Goal: Task Accomplishment & Management: Complete application form

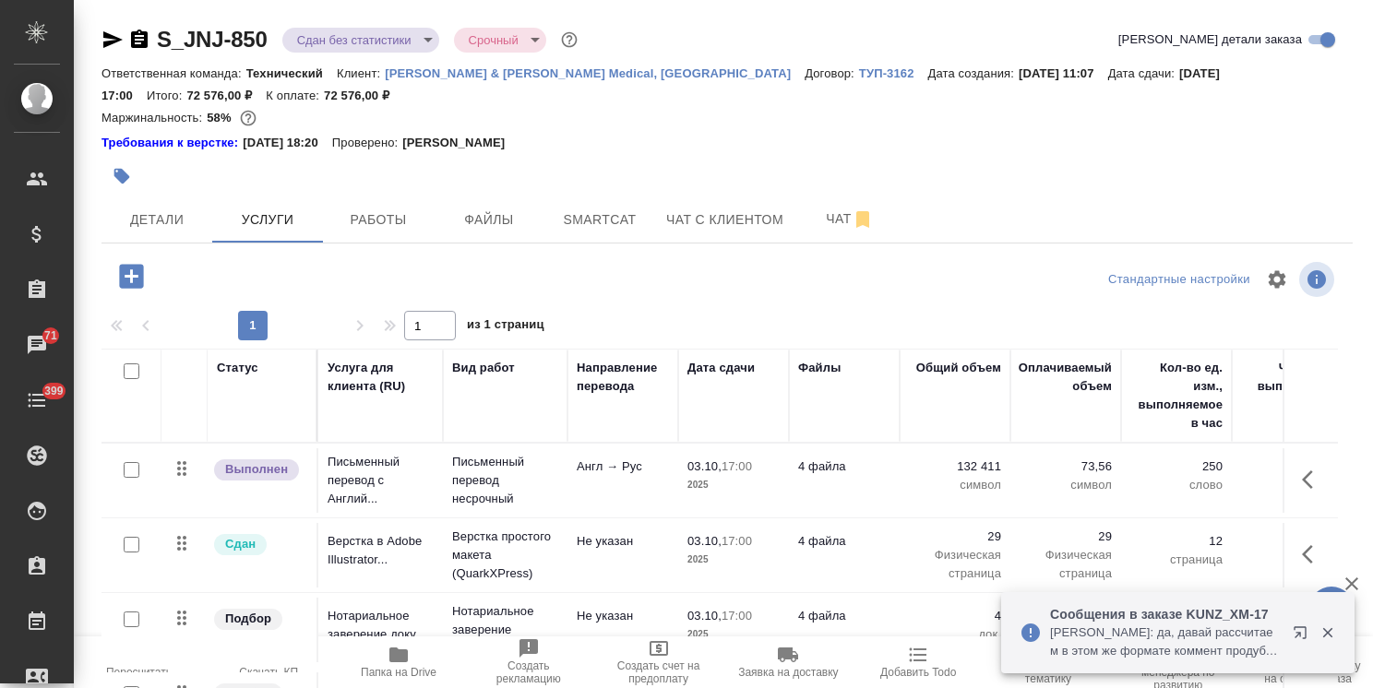
click at [394, 663] on icon "button" at bounding box center [398, 655] width 18 height 15
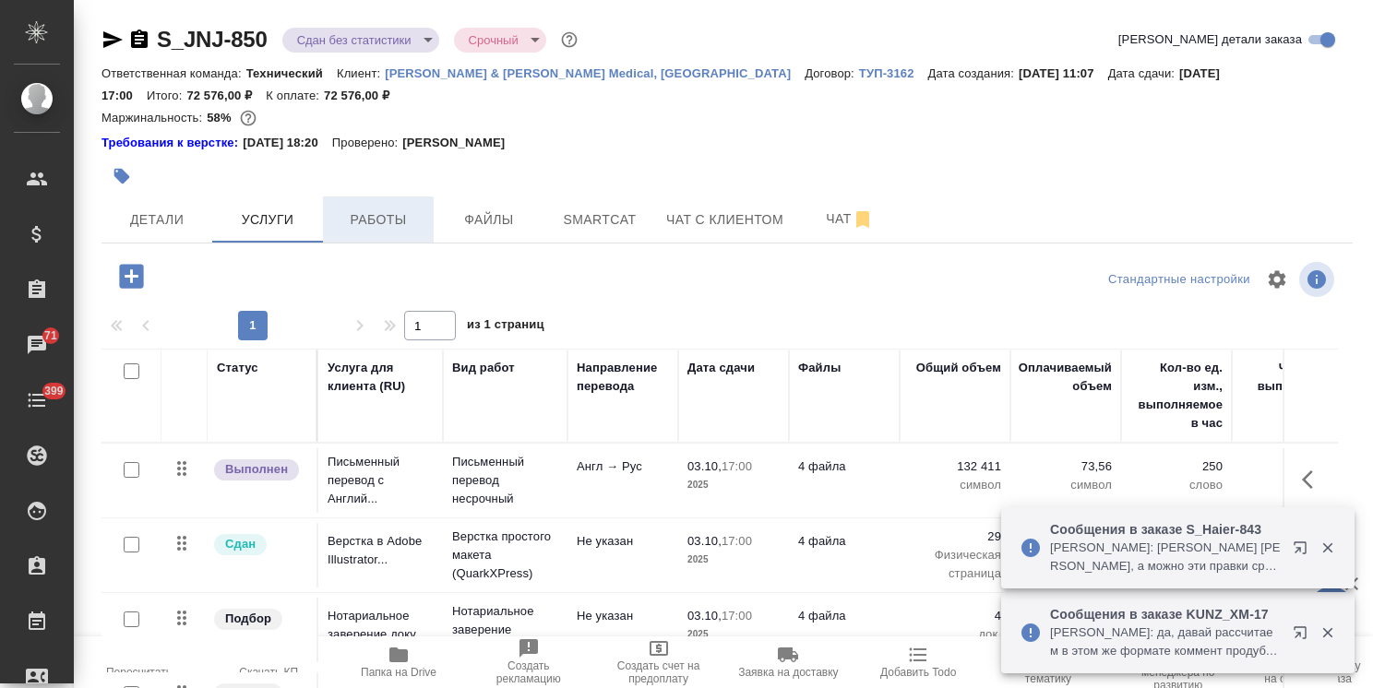
click at [399, 231] on span "Работы" at bounding box center [378, 220] width 89 height 23
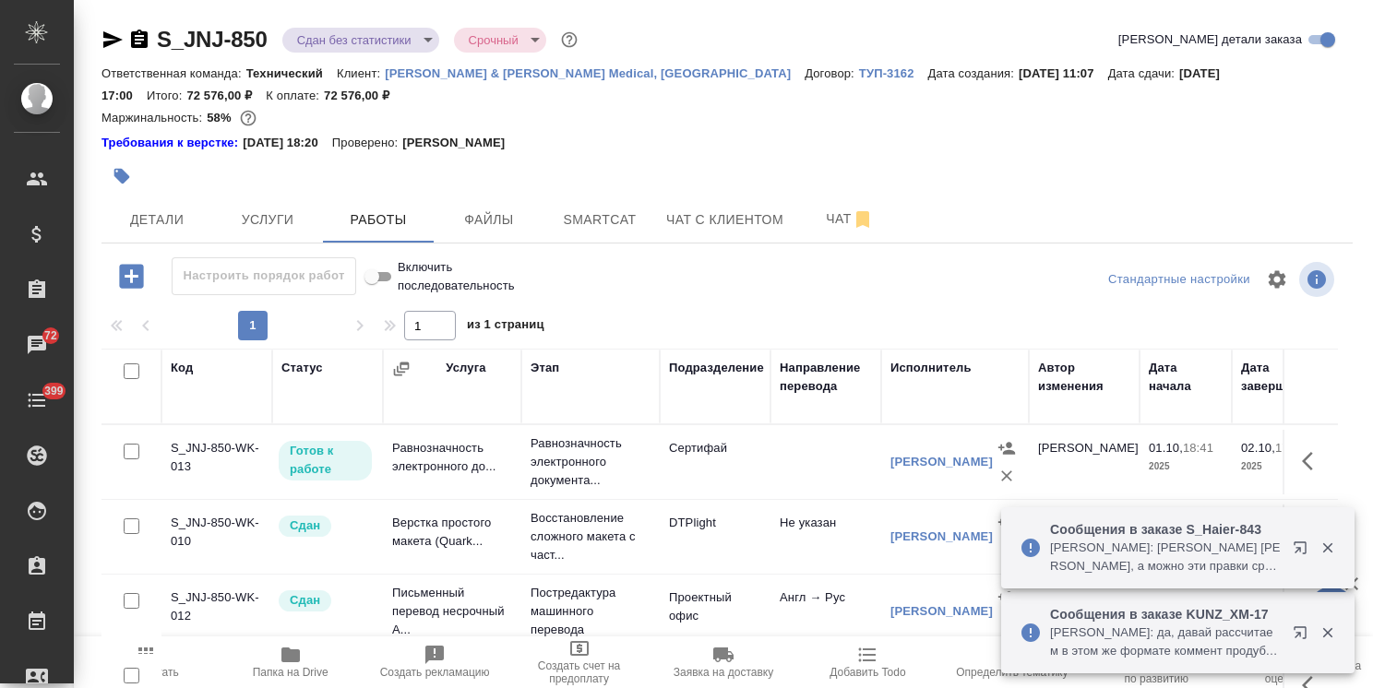
scroll to position [122, 0]
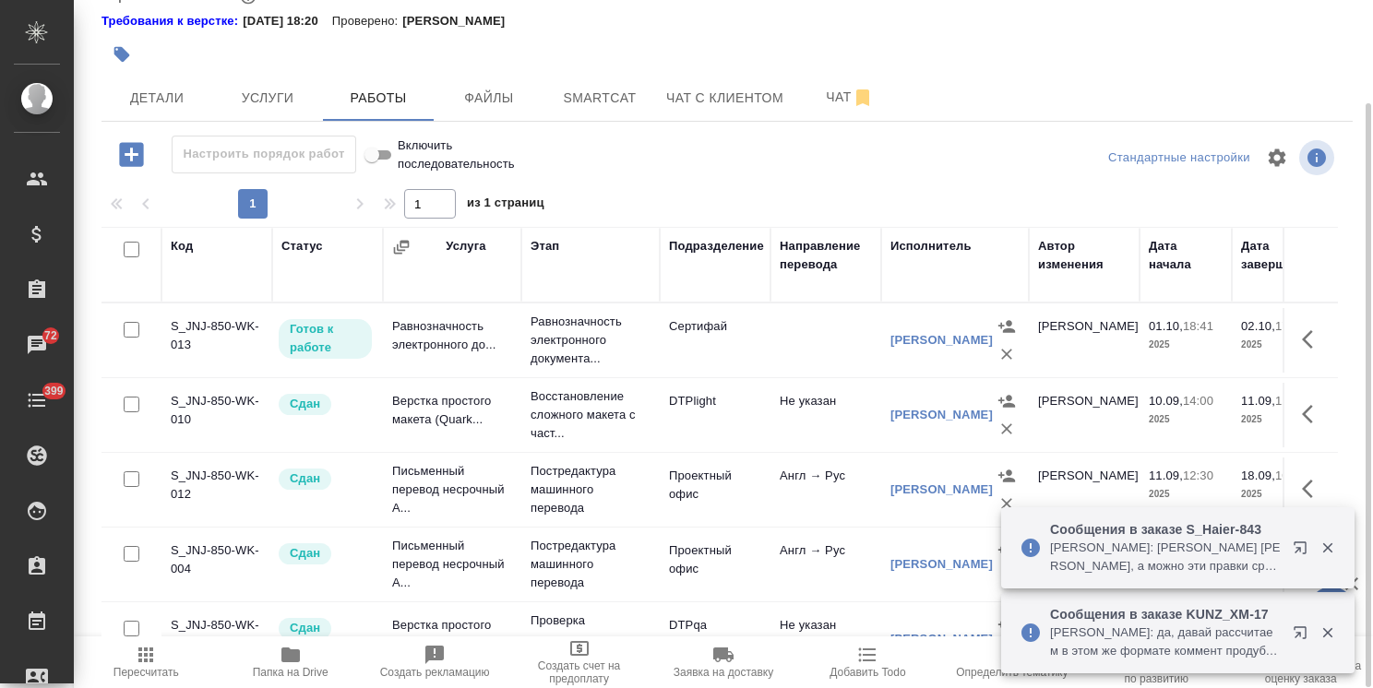
click at [1302, 342] on icon "button" at bounding box center [1313, 340] width 22 height 22
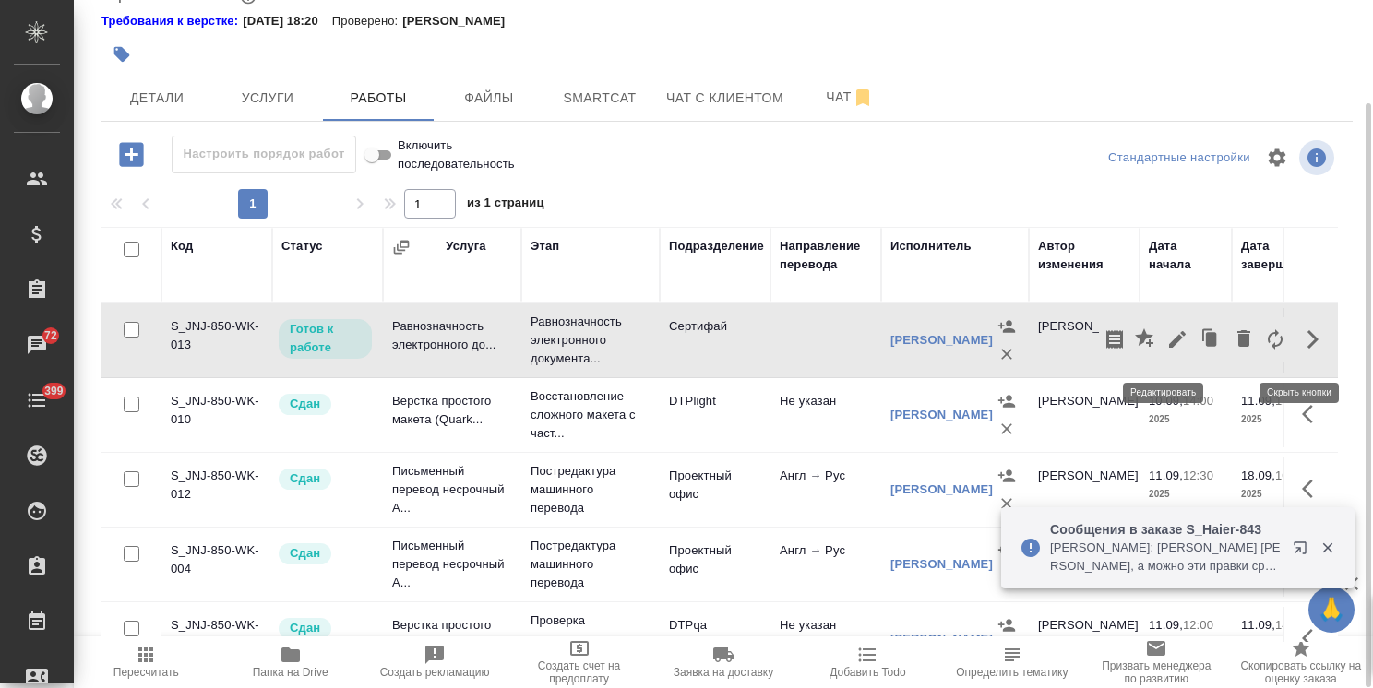
click at [1166, 349] on icon "button" at bounding box center [1177, 340] width 22 height 22
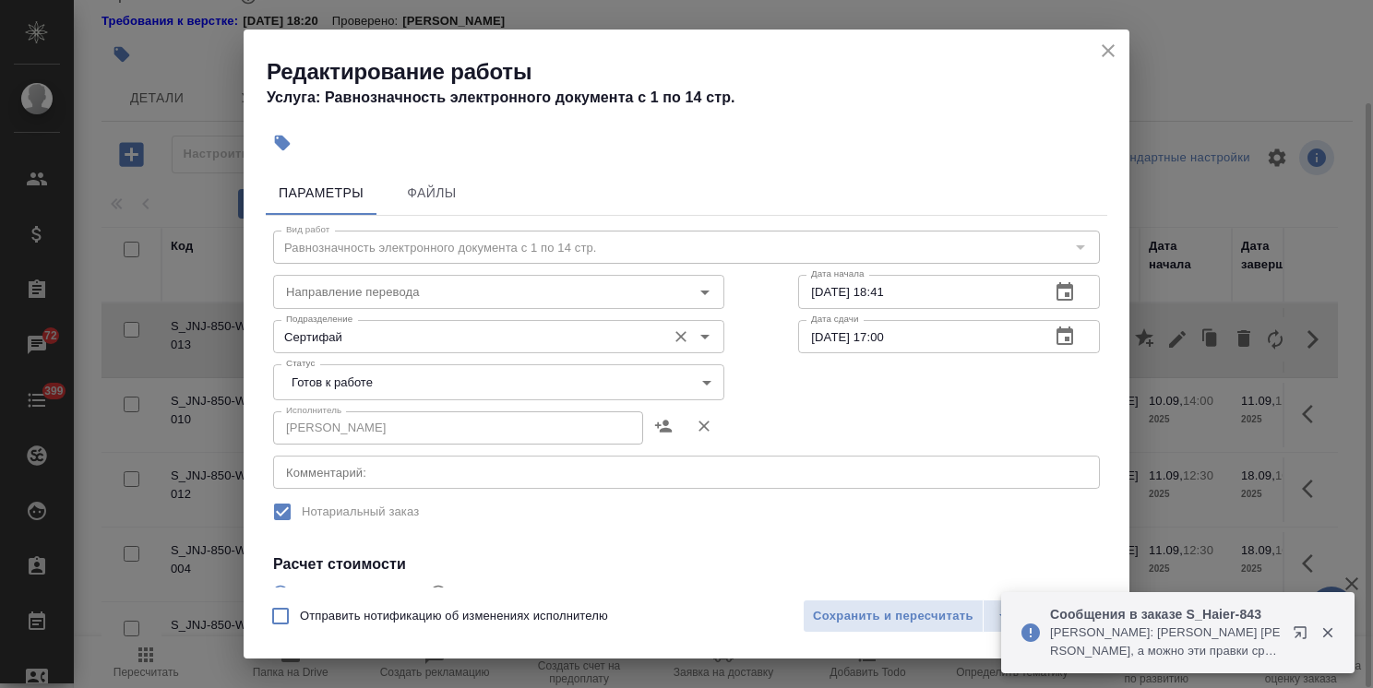
click at [334, 346] on input "Сертифай" at bounding box center [468, 337] width 378 height 22
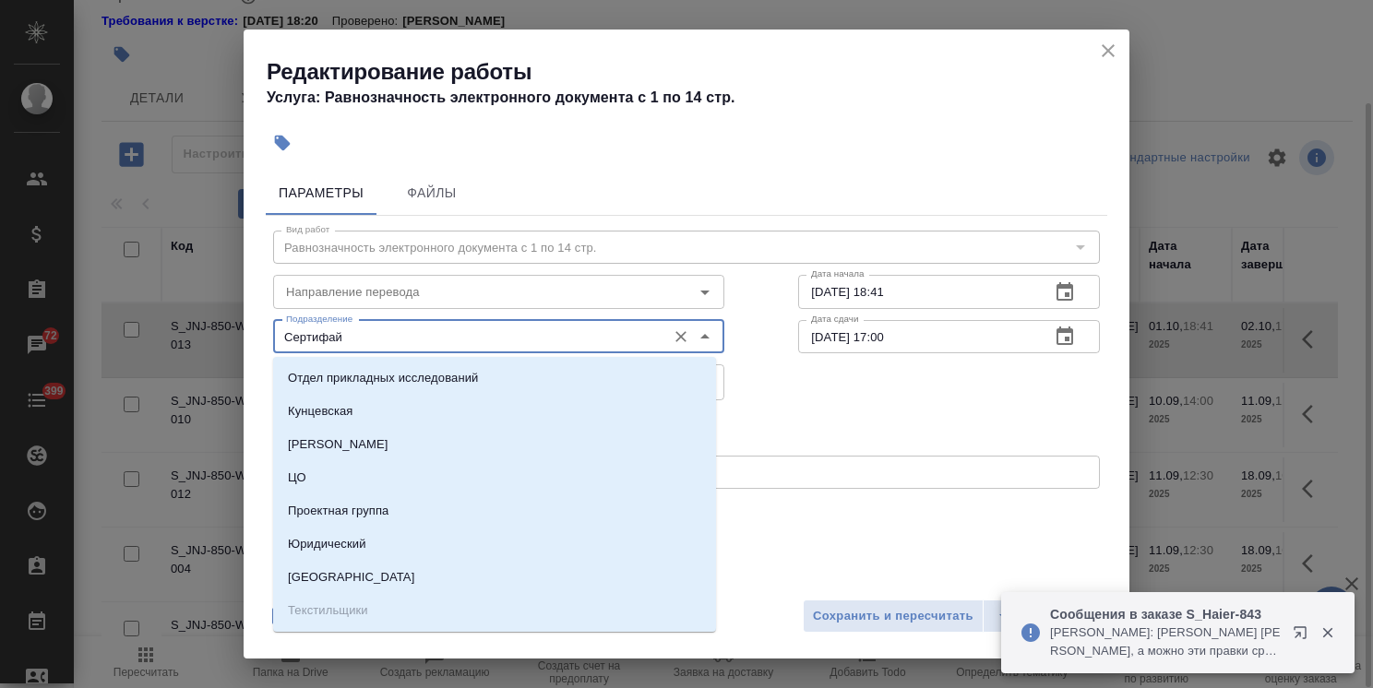
click at [783, 393] on div "Исполнитель НОТАРИУС Шишенков Леонид Васильевич Исполнитель" at bounding box center [686, 426] width 901 height 118
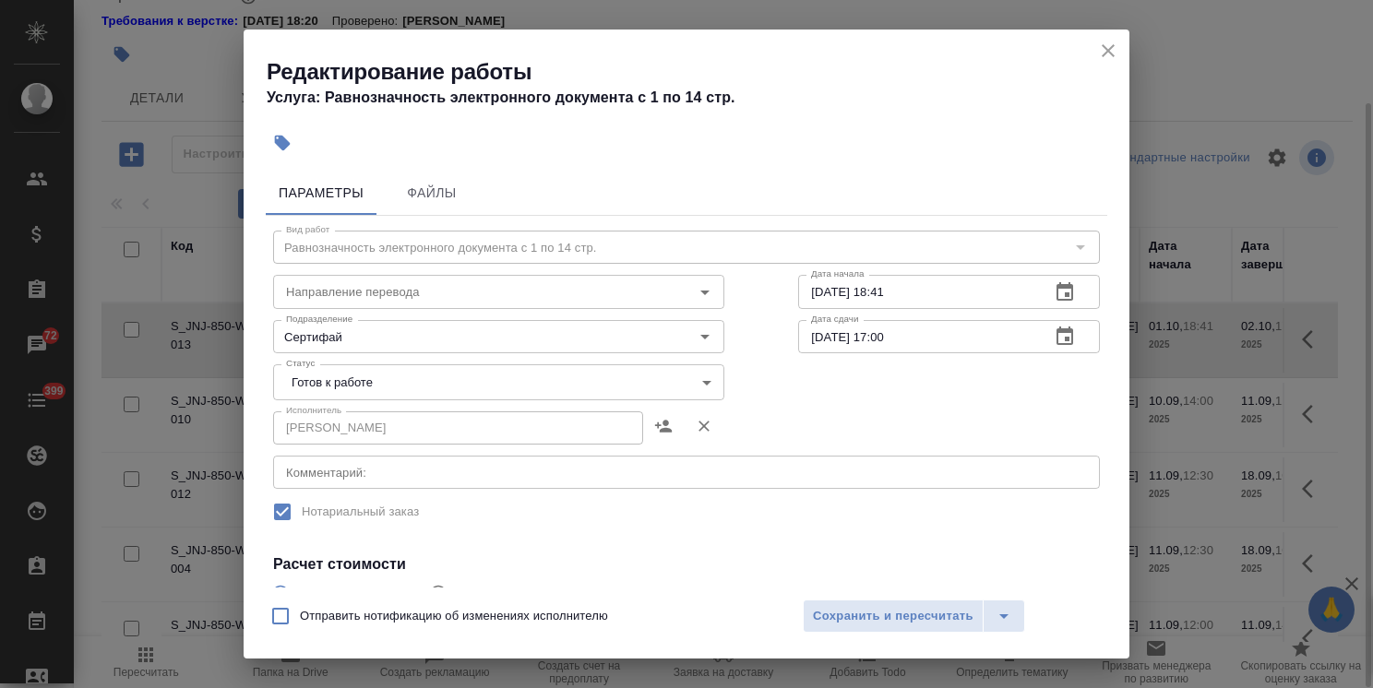
click at [439, 394] on body "🙏 .cls-1 fill:#fff; AWATERA Usmanova Olga Клиенты Спецификации Заказы 72 Чаты 3…" at bounding box center [686, 344] width 1373 height 688
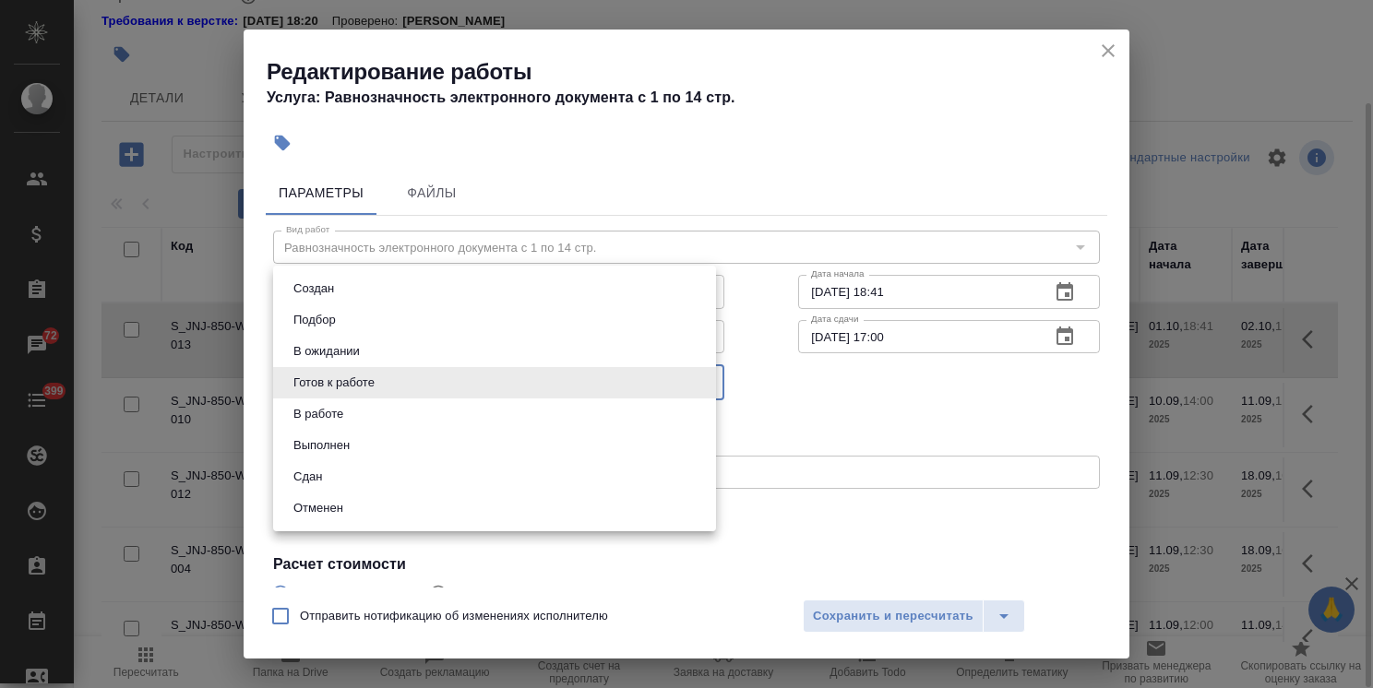
click at [339, 478] on li "Сдан" at bounding box center [494, 476] width 443 height 31
type input "closed"
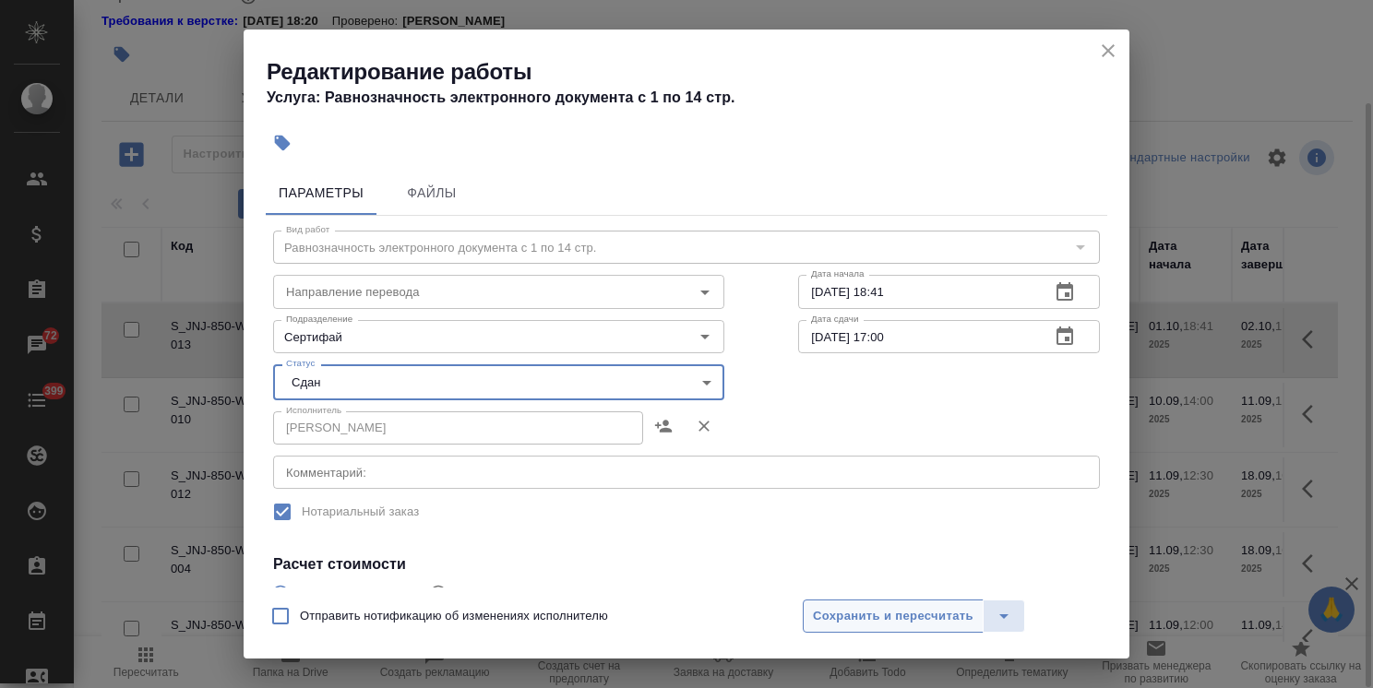
click at [923, 615] on span "Сохранить и пересчитать" at bounding box center [893, 616] width 161 height 21
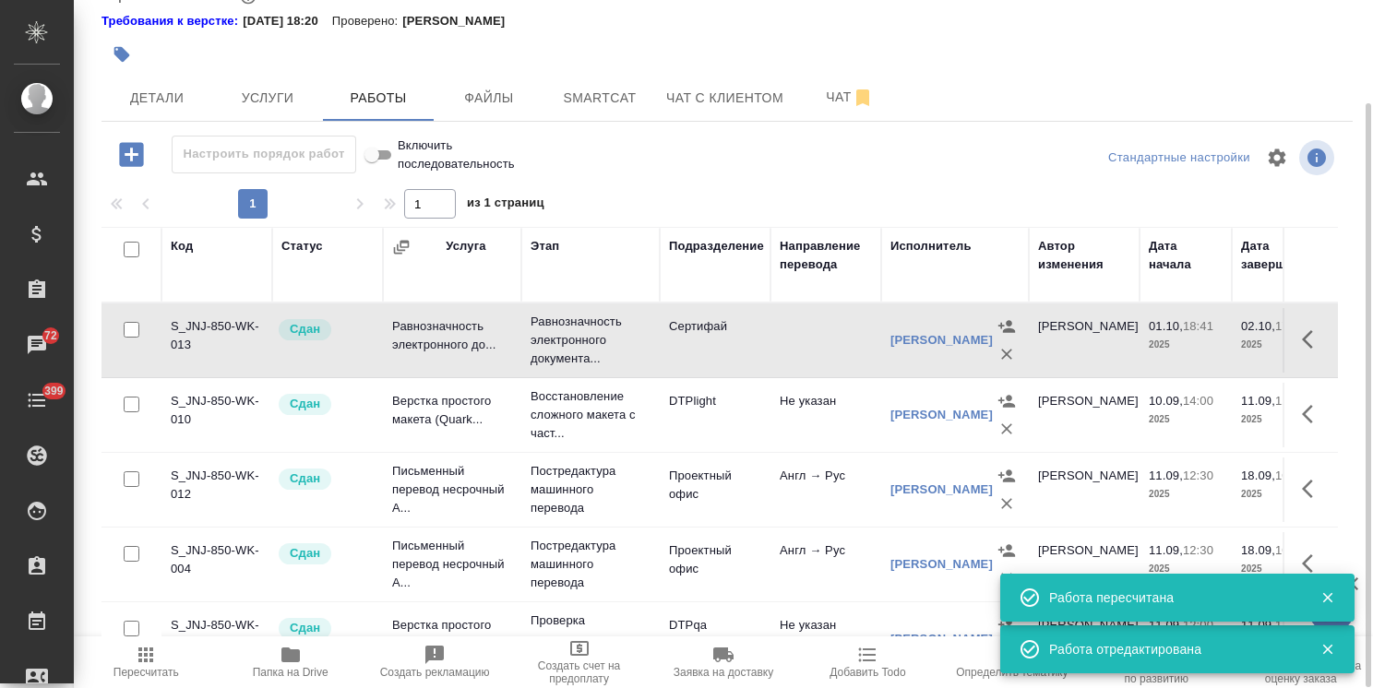
scroll to position [233, 0]
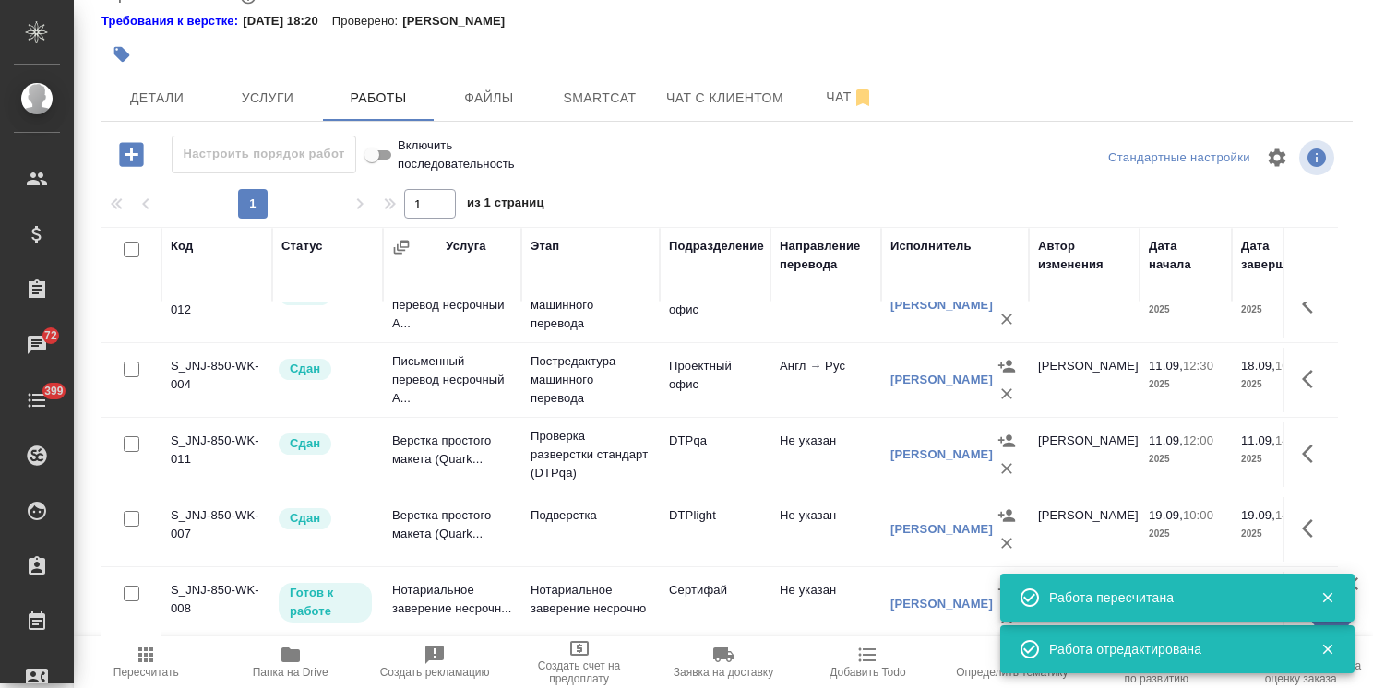
click at [1321, 592] on icon "button" at bounding box center [1328, 598] width 17 height 17
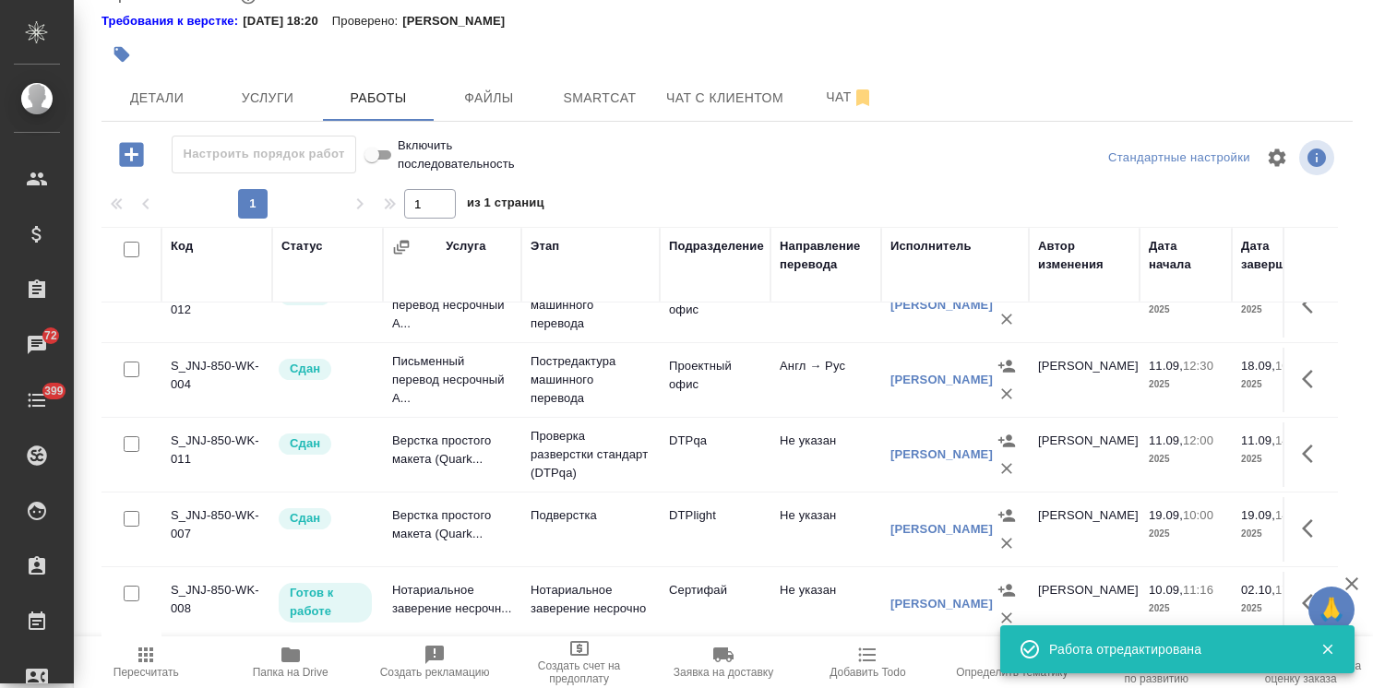
click at [1319, 660] on div at bounding box center [1320, 650] width 54 height 26
click at [1329, 656] on icon "button" at bounding box center [1328, 649] width 17 height 17
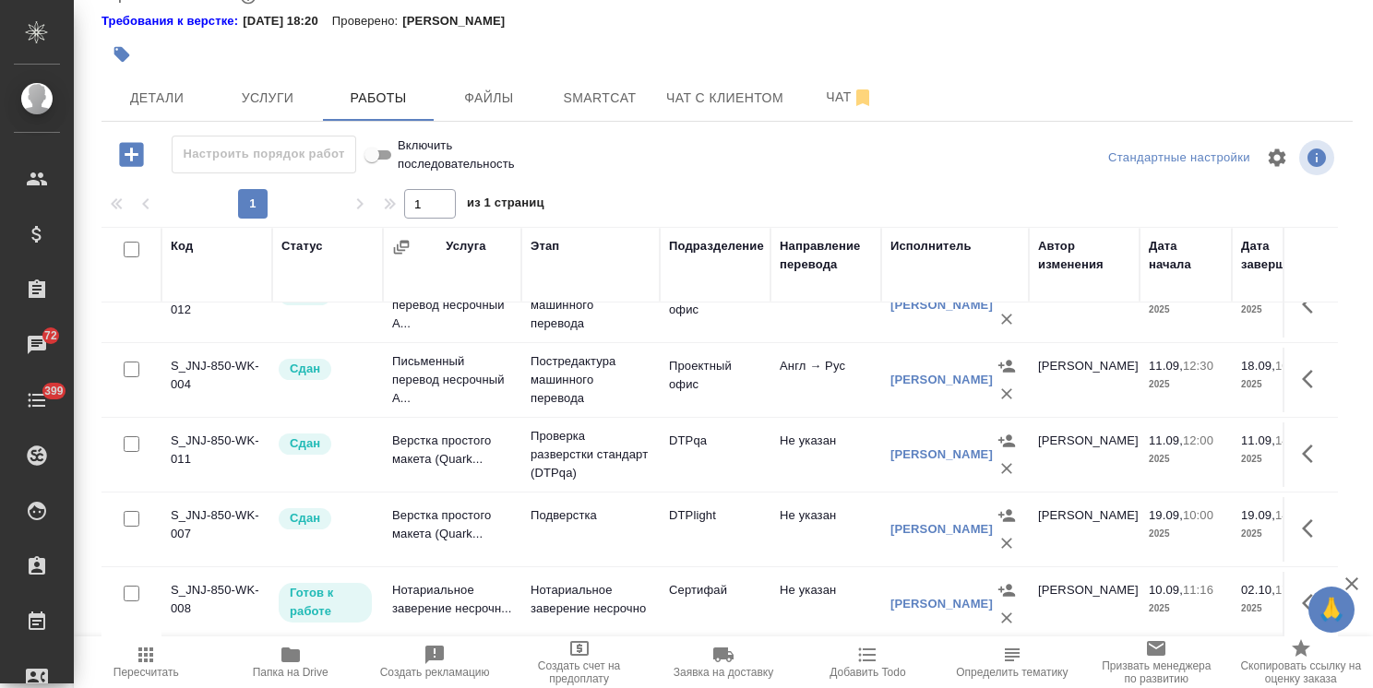
click at [1302, 592] on icon "button" at bounding box center [1313, 603] width 22 height 22
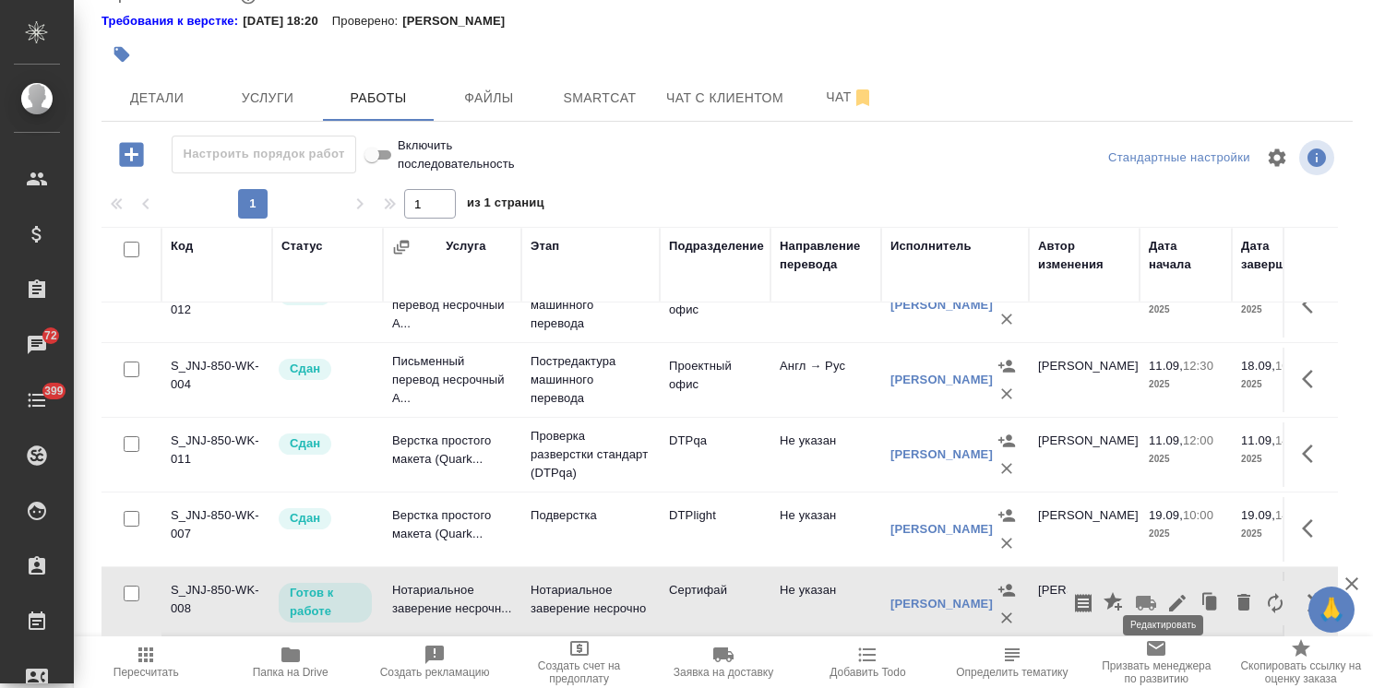
click at [1166, 592] on icon "button" at bounding box center [1177, 603] width 22 height 22
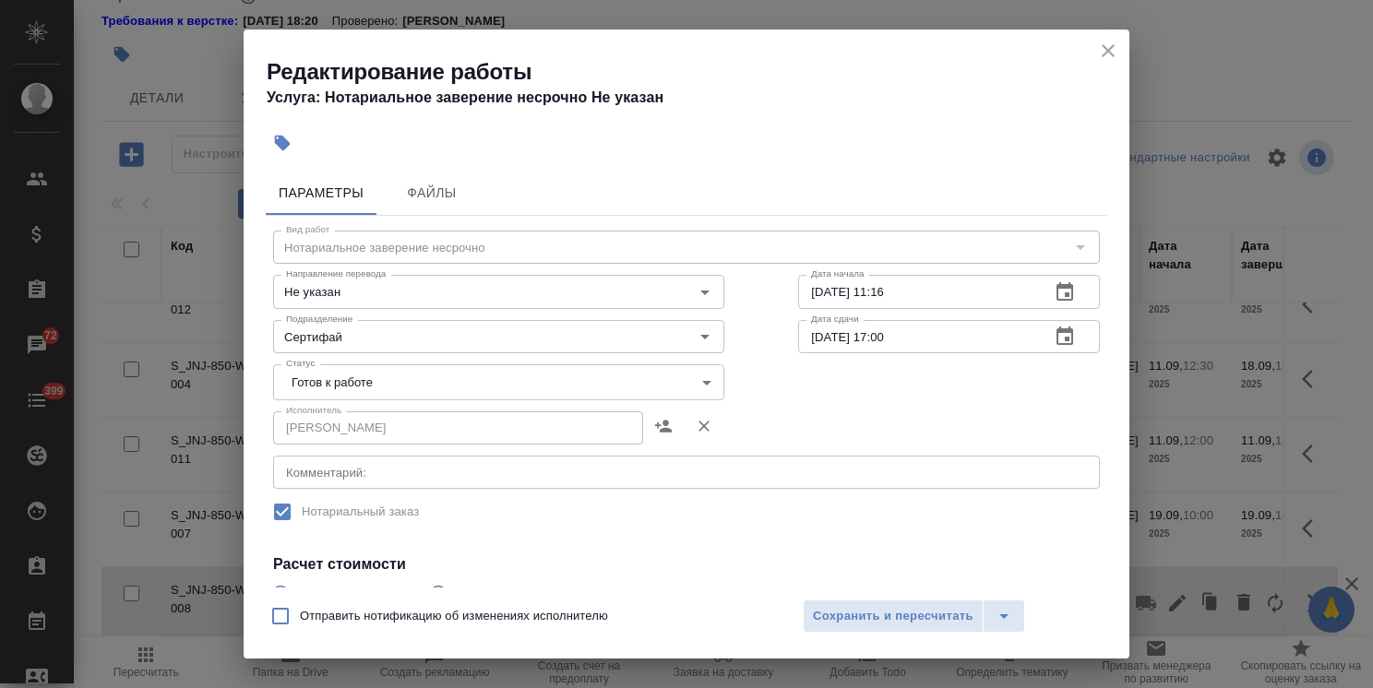
click at [333, 379] on body "🙏 .cls-1 fill:#fff; AWATERA Usmanova Olga Клиенты Спецификации Заказы 72 Чаты 3…" at bounding box center [686, 344] width 1373 height 688
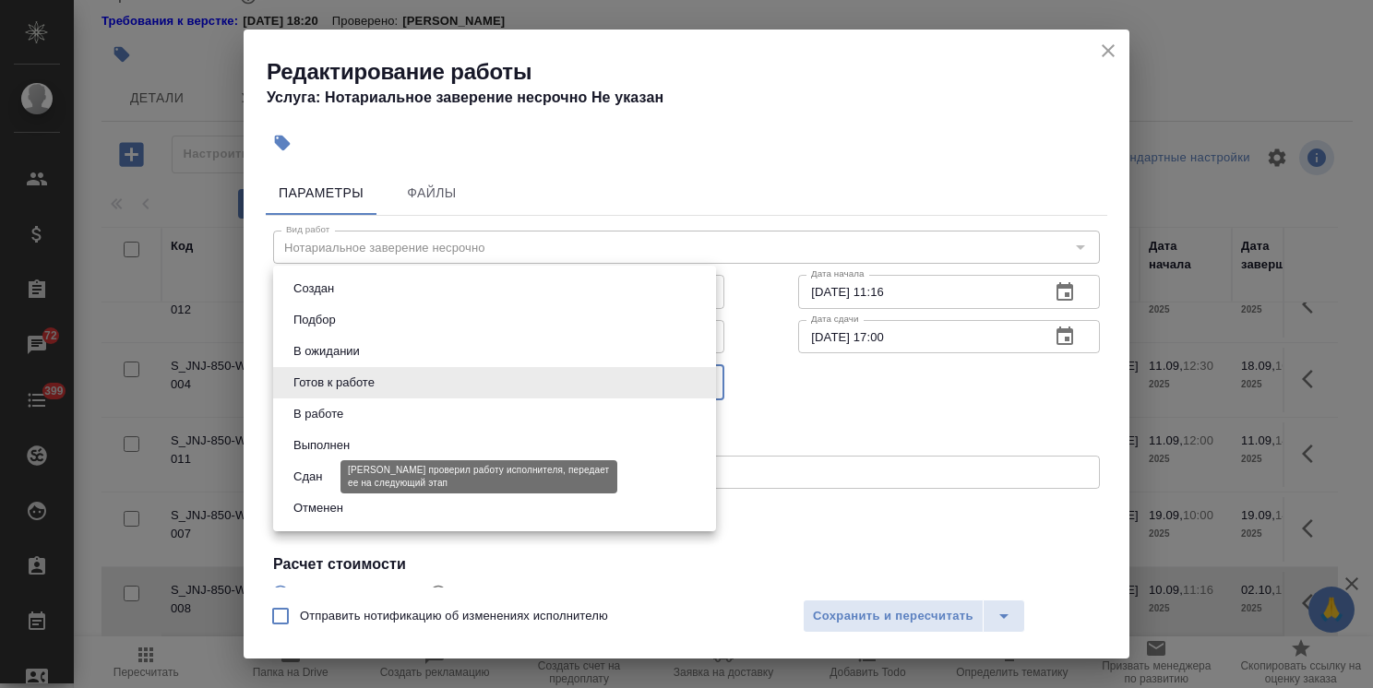
click at [324, 475] on button "Сдан" at bounding box center [308, 477] width 40 height 20
type input "closed"
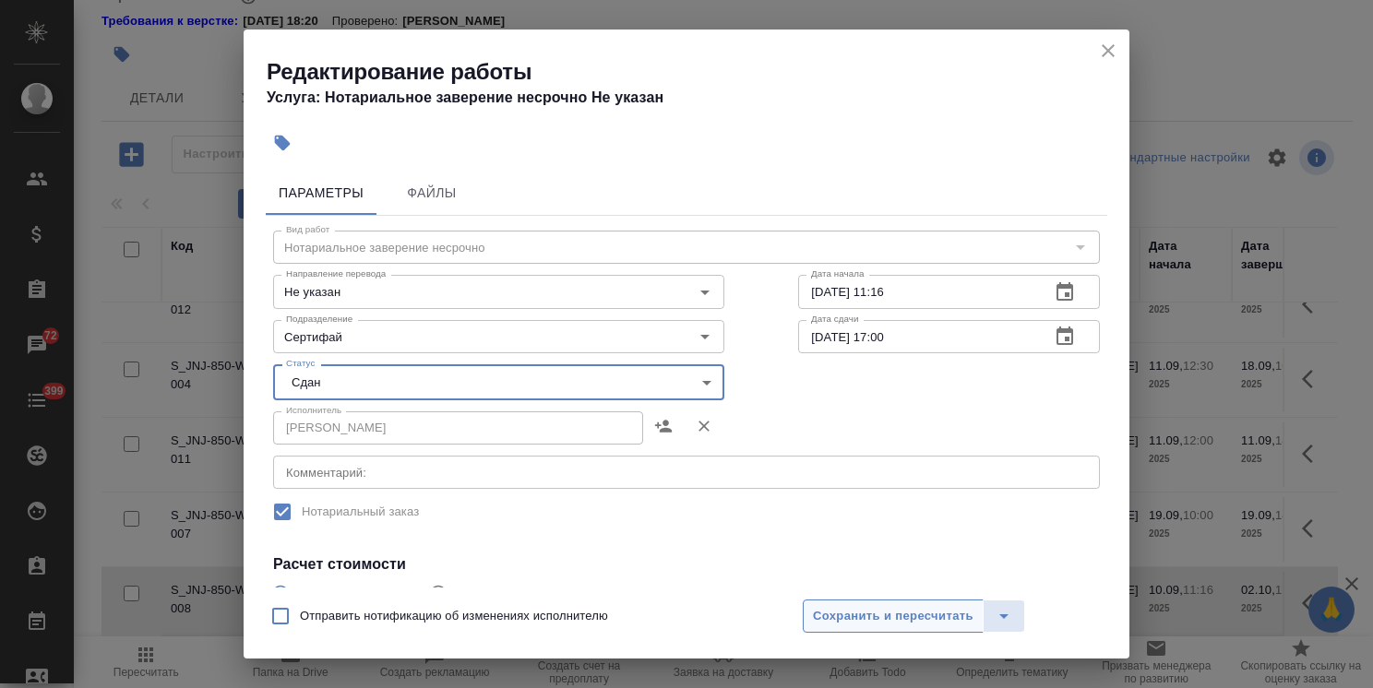
click at [832, 618] on span "Сохранить и пересчитать" at bounding box center [893, 616] width 161 height 21
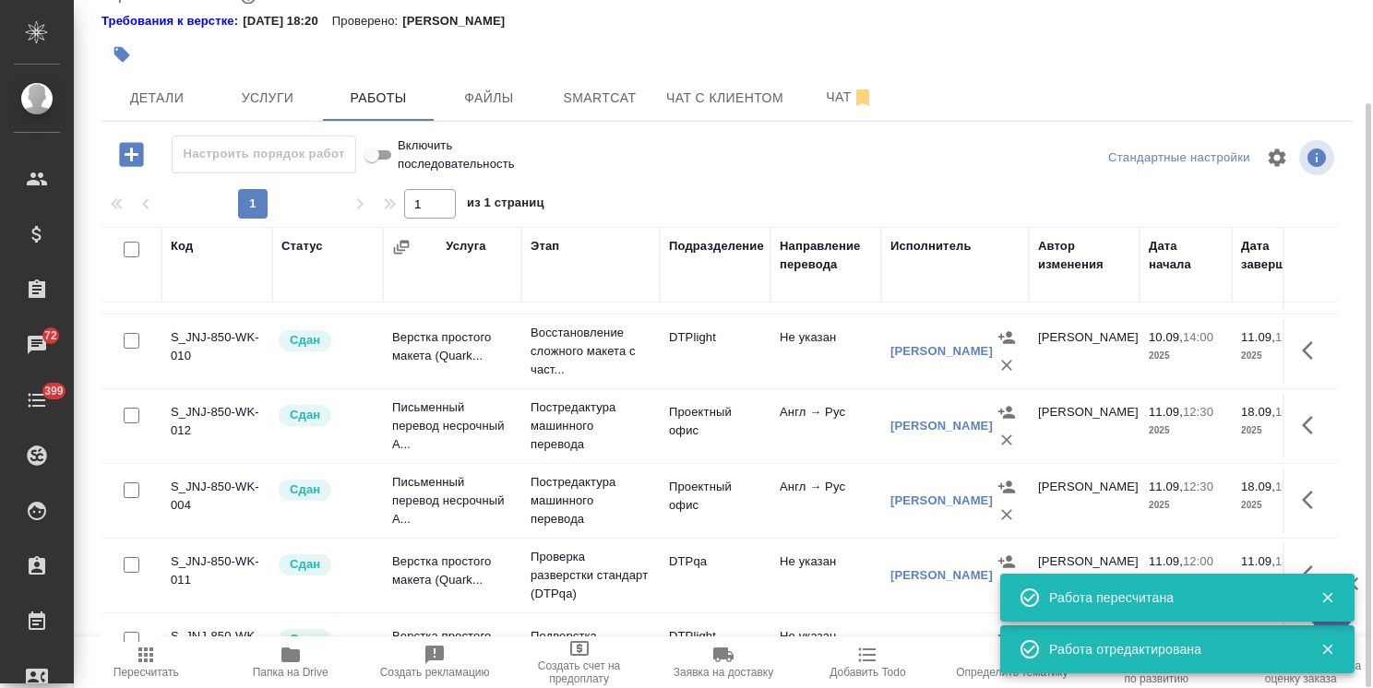
scroll to position [48, 0]
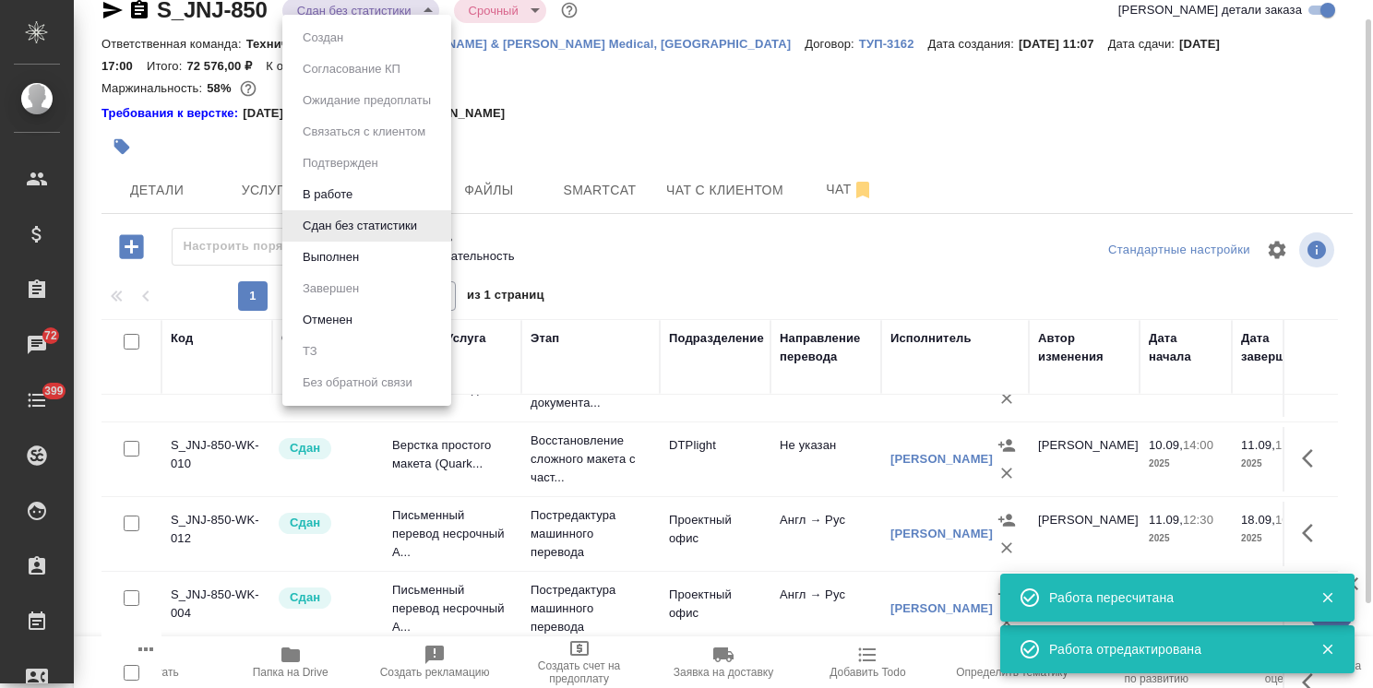
click at [372, 13] on body "🙏 .cls-1 fill:#fff; AWATERA Usmanova Olga Клиенты Спецификации Заказы 72 Чаты 3…" at bounding box center [686, 344] width 1373 height 688
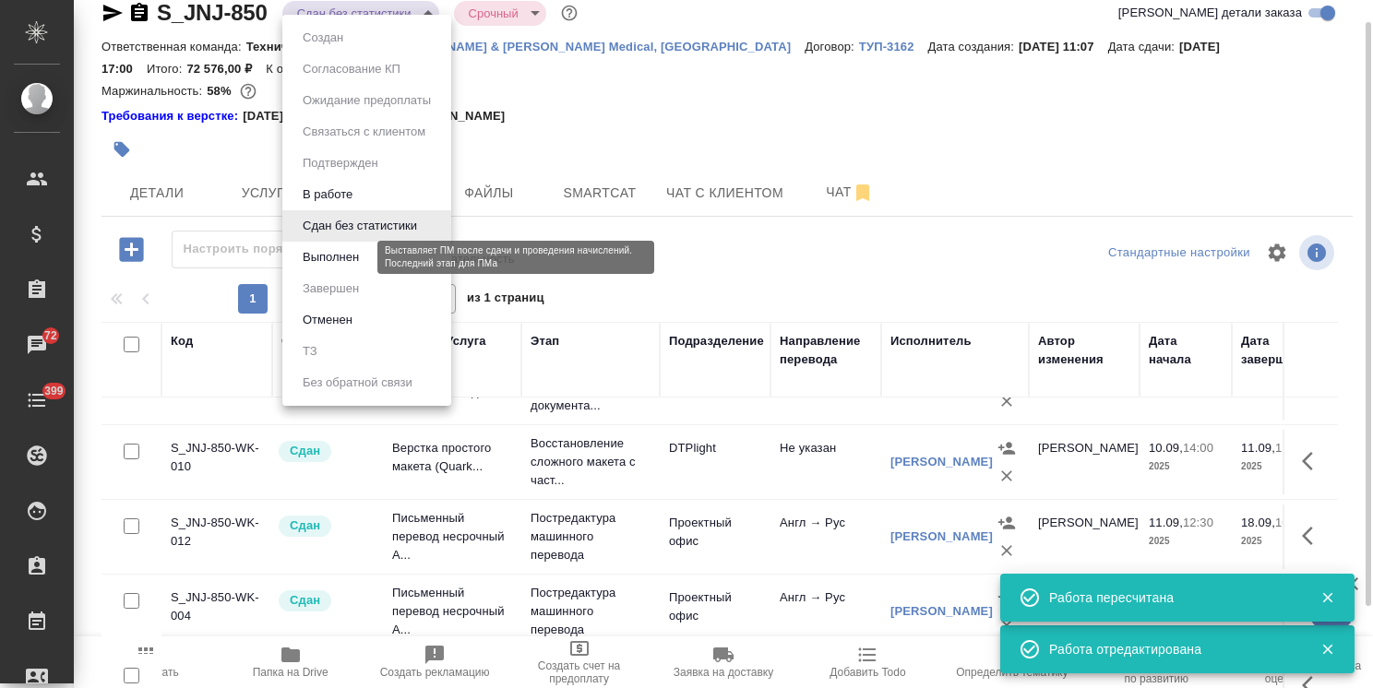
click at [339, 260] on button "Выполнен" at bounding box center [330, 257] width 67 height 20
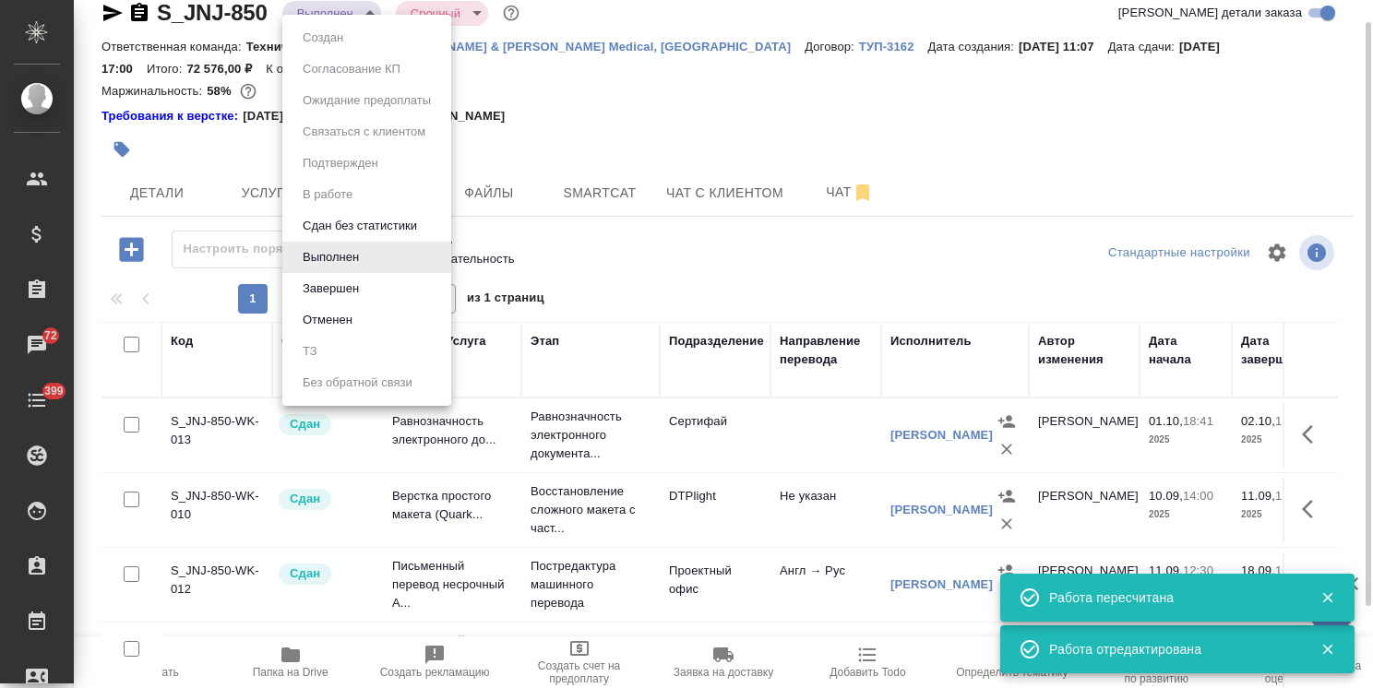
click at [340, 6] on body "🙏 .cls-1 fill:#fff; AWATERA Usmanova Olga Клиенты Спецификации Заказы 72 Чаты 3…" at bounding box center [686, 344] width 1373 height 688
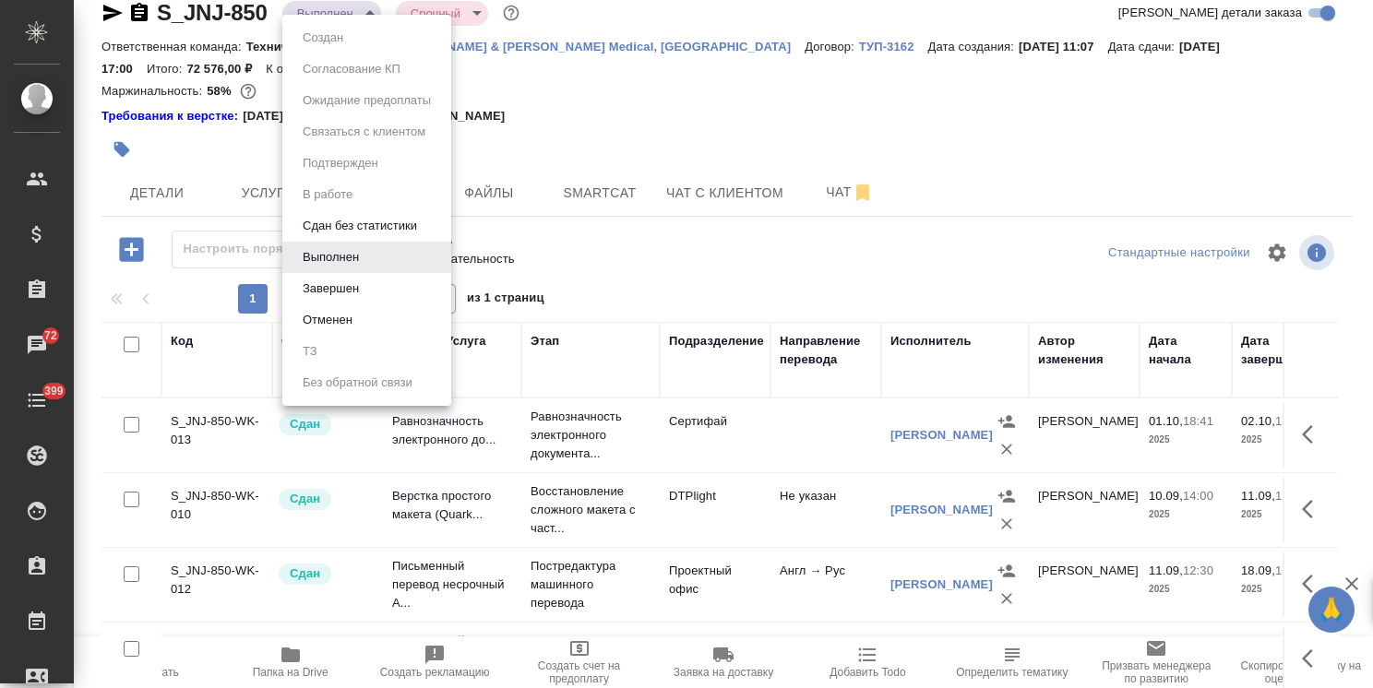
click at [328, 285] on button "Завершен" at bounding box center [330, 289] width 67 height 20
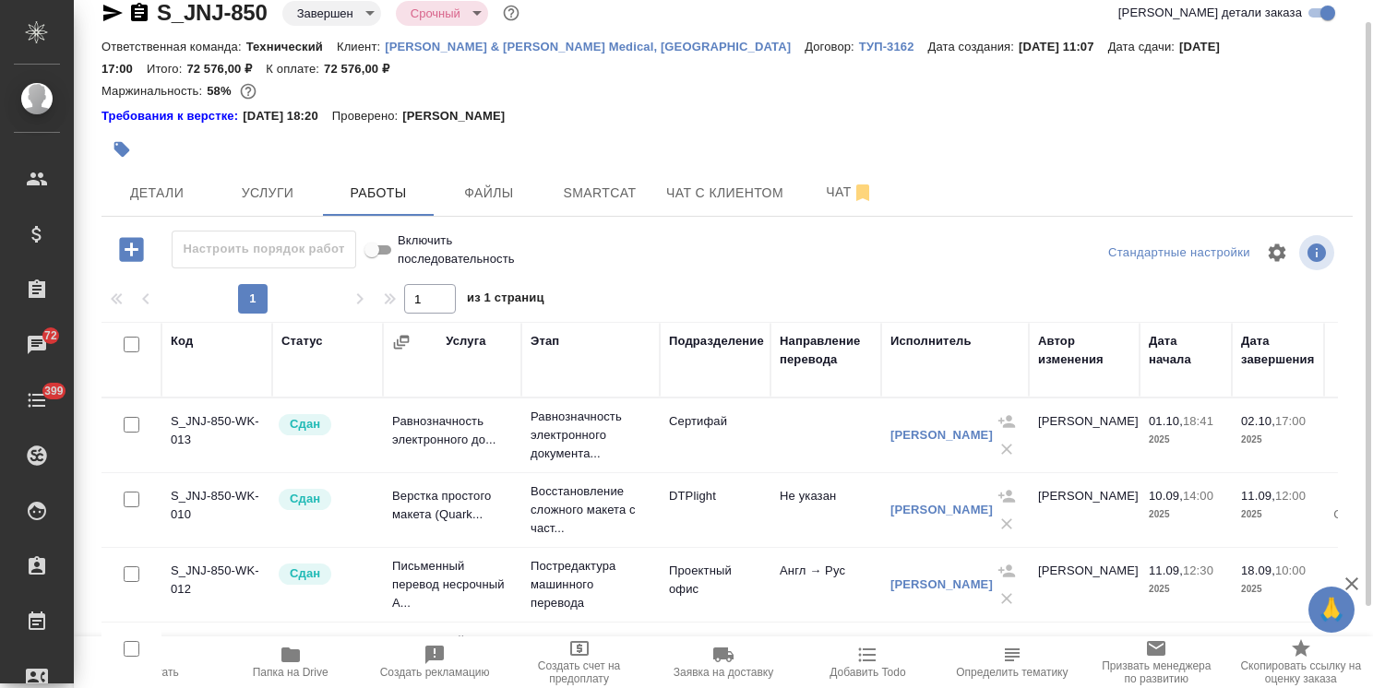
scroll to position [0, 0]
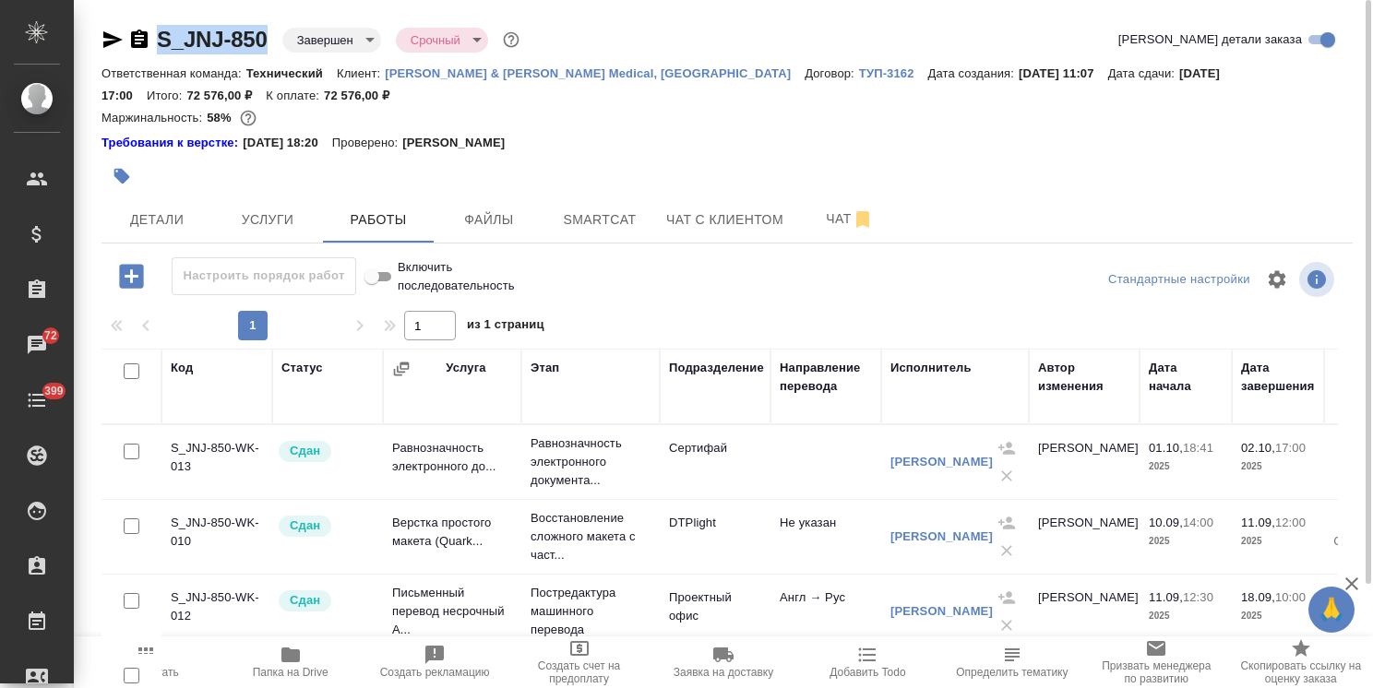
drag, startPoint x: 270, startPoint y: 26, endPoint x: 144, endPoint y: 27, distance: 126.4
click at [144, 27] on div "S_JNJ-850 Завершен closed Срочный urgent" at bounding box center [313, 40] width 422 height 30
copy link "S_JNJ-850"
click at [705, 666] on span "Заявка на доставку" at bounding box center [724, 672] width 100 height 13
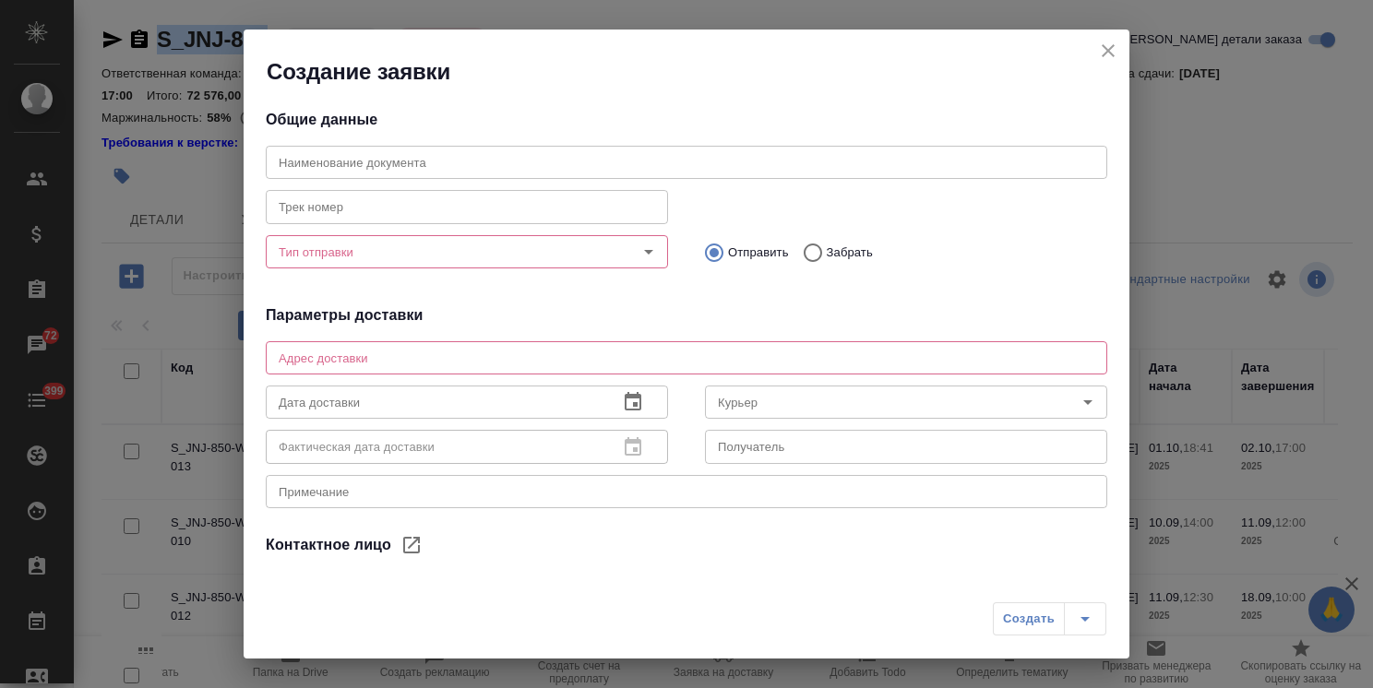
type input "Горбенко Екатерина"
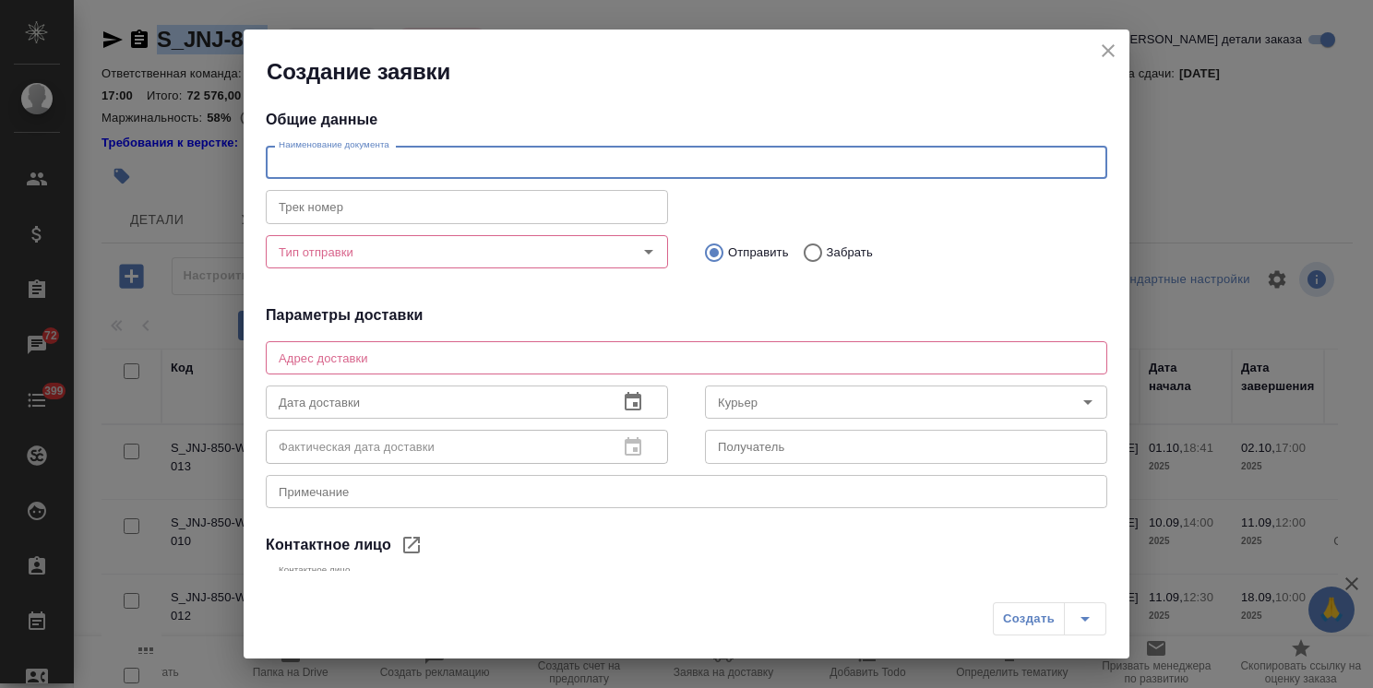
click at [402, 164] on input "text" at bounding box center [687, 162] width 842 height 33
type input "4 НЗП по заказу"
click at [378, 245] on input "Тип отправки" at bounding box center [435, 252] width 329 height 22
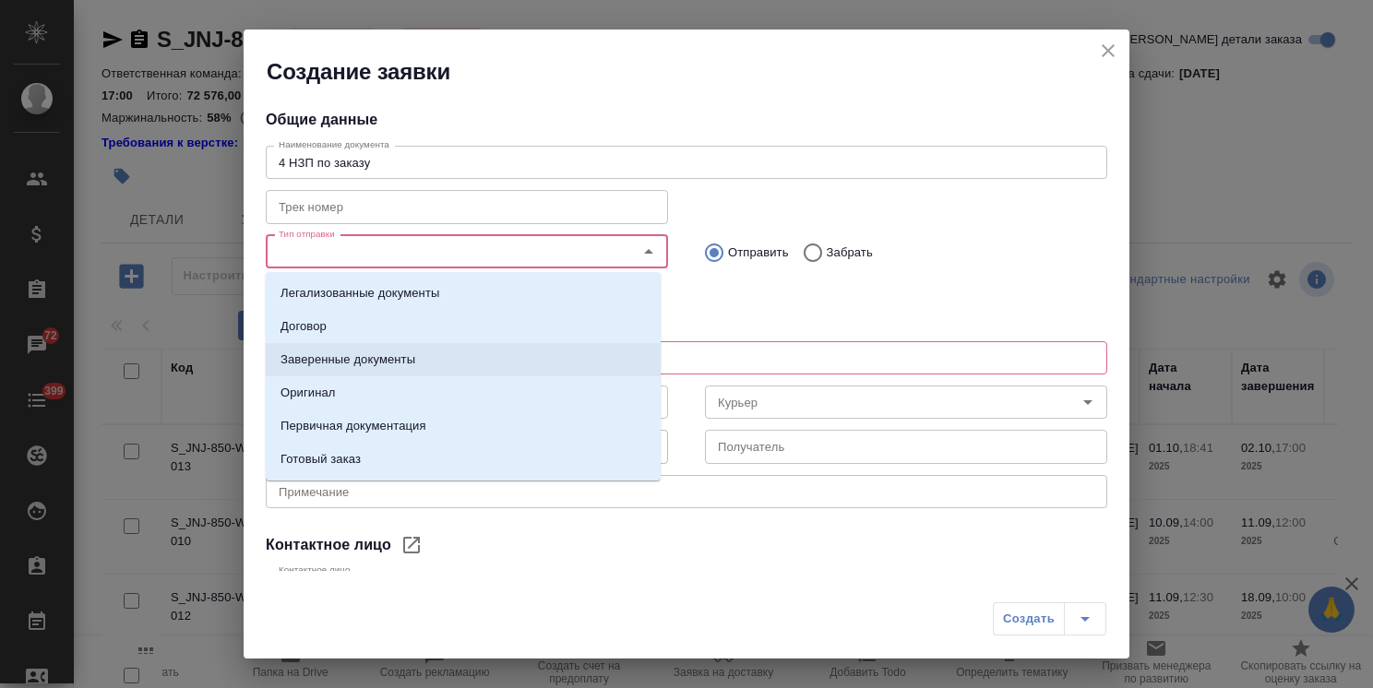
click at [343, 358] on p "Заверенные документы" at bounding box center [348, 360] width 135 height 18
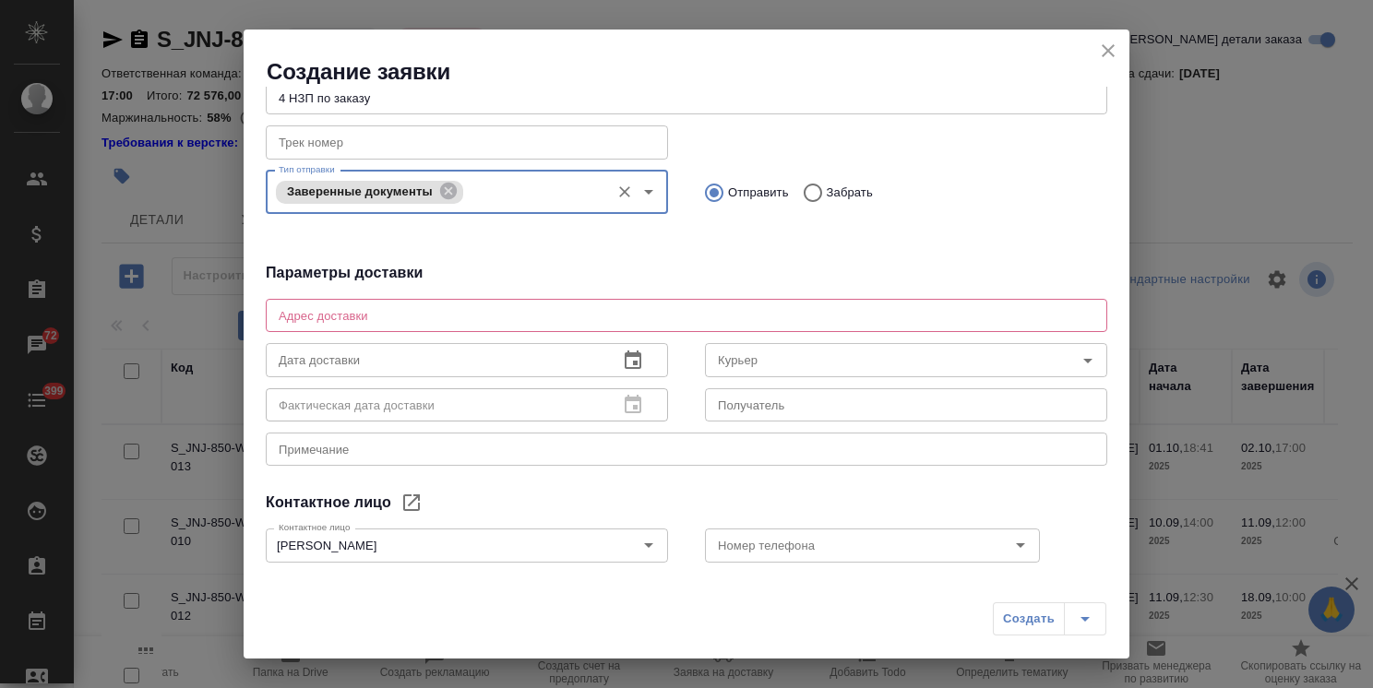
scroll to position [155, 0]
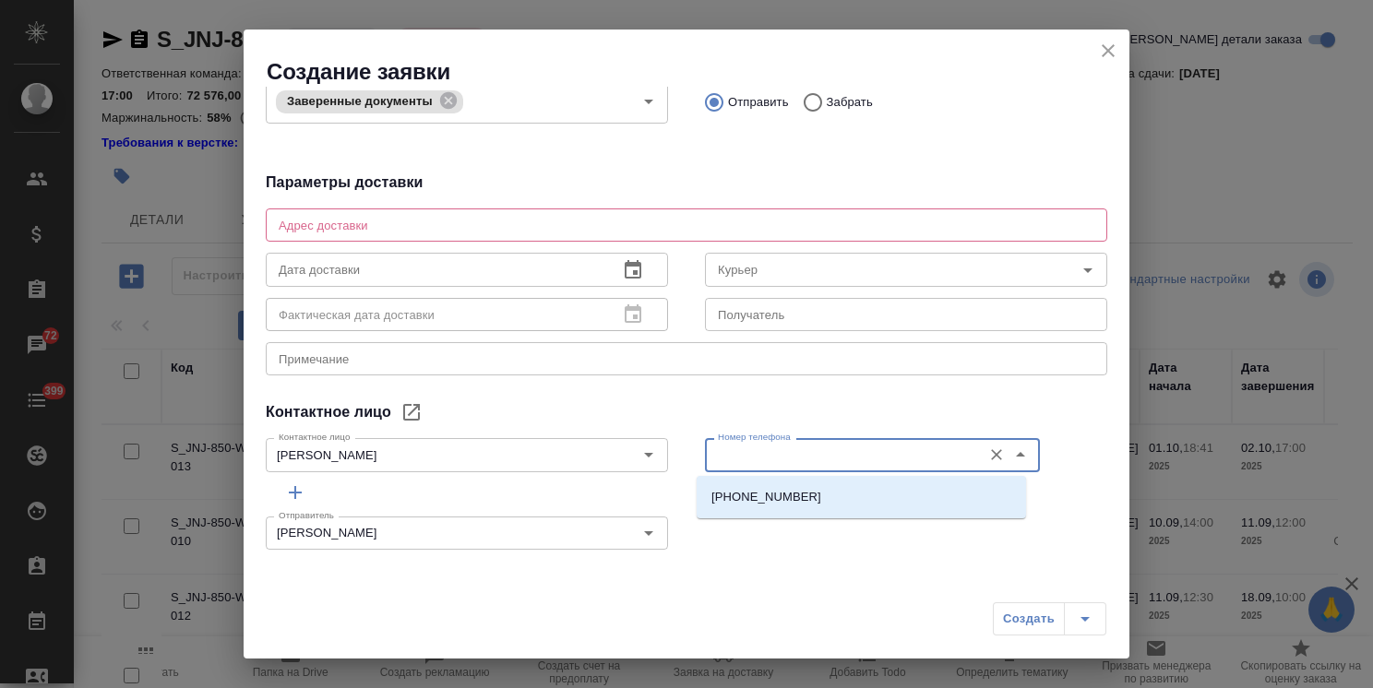
click at [757, 455] on input "Номер телефона" at bounding box center [842, 455] width 262 height 22
click at [760, 493] on p "+7 (916)8507449" at bounding box center [766, 497] width 110 height 18
type input "+7 (916)8507449"
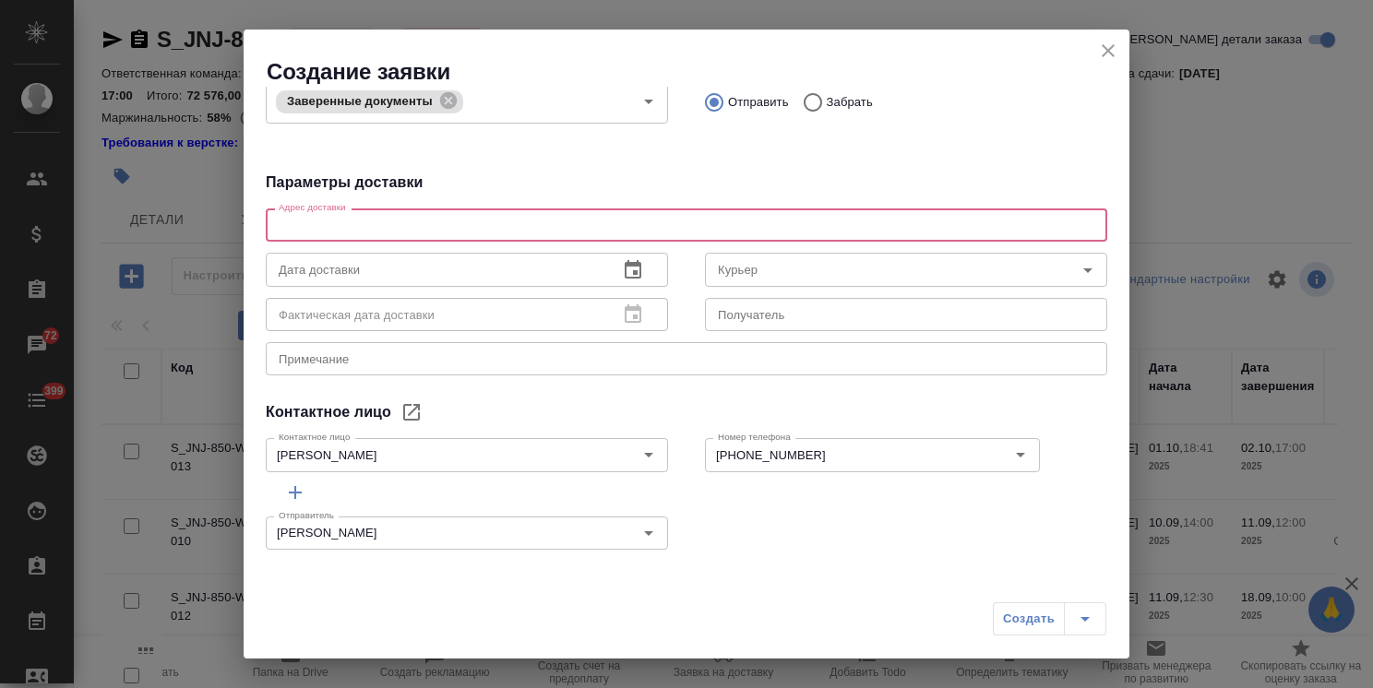
click at [346, 226] on textarea at bounding box center [687, 226] width 816 height 14
type textarea "Крылатская ул., 17, корп. 3, Москва"
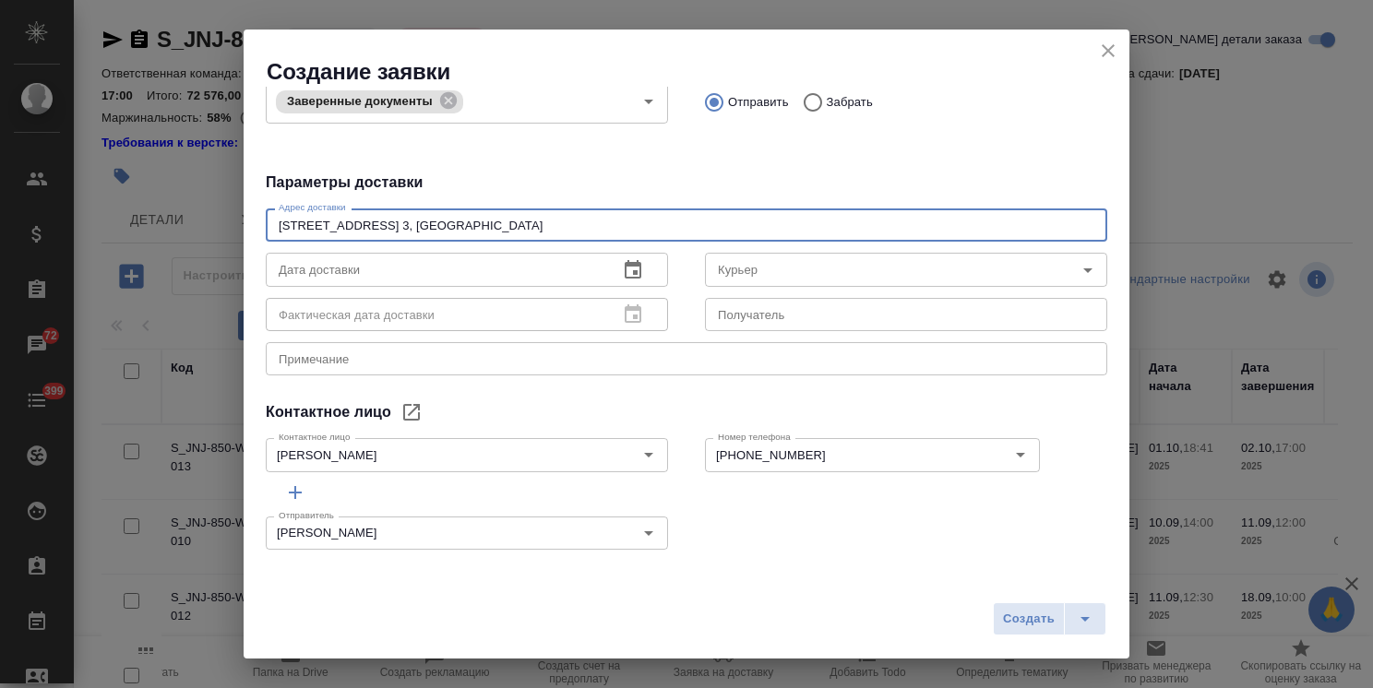
click at [622, 279] on icon "button" at bounding box center [633, 270] width 22 height 22
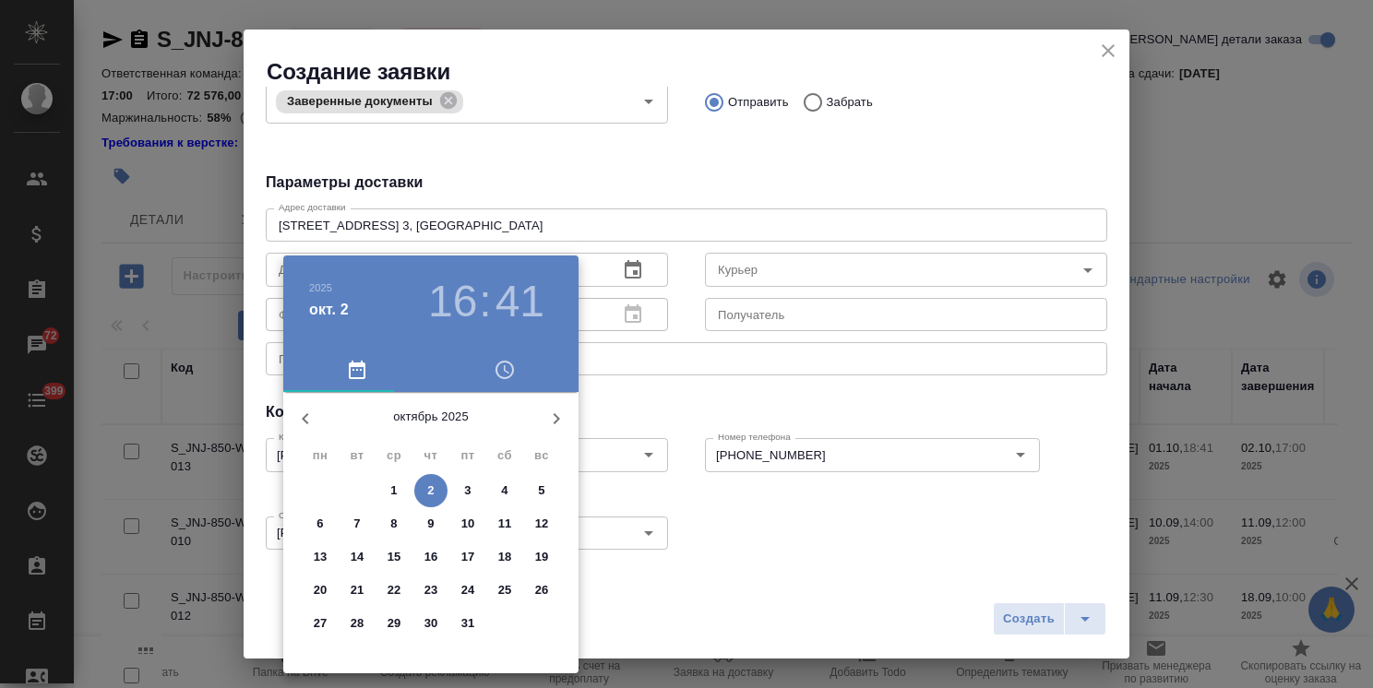
click at [470, 491] on p "3" at bounding box center [467, 491] width 6 height 18
type input "03.10.2025 16:41"
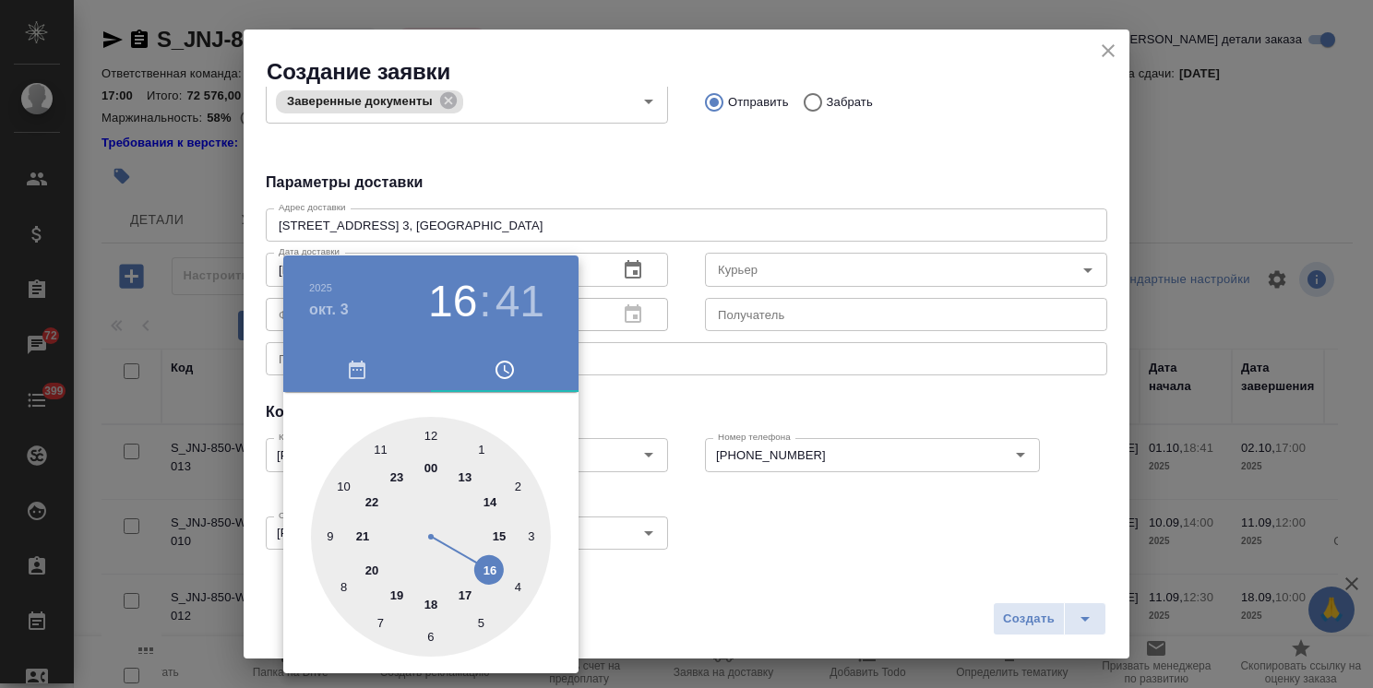
click at [759, 402] on div at bounding box center [686, 344] width 1373 height 688
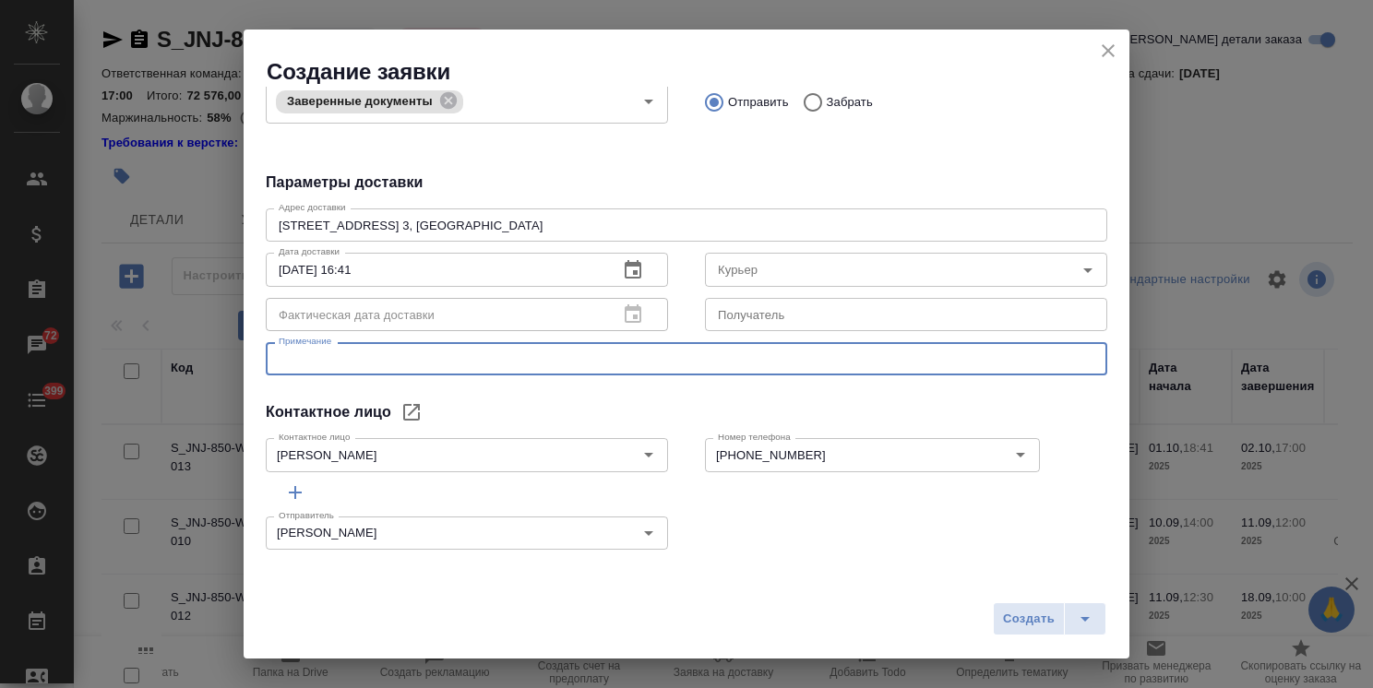
click at [373, 361] on textarea at bounding box center [687, 360] width 816 height 14
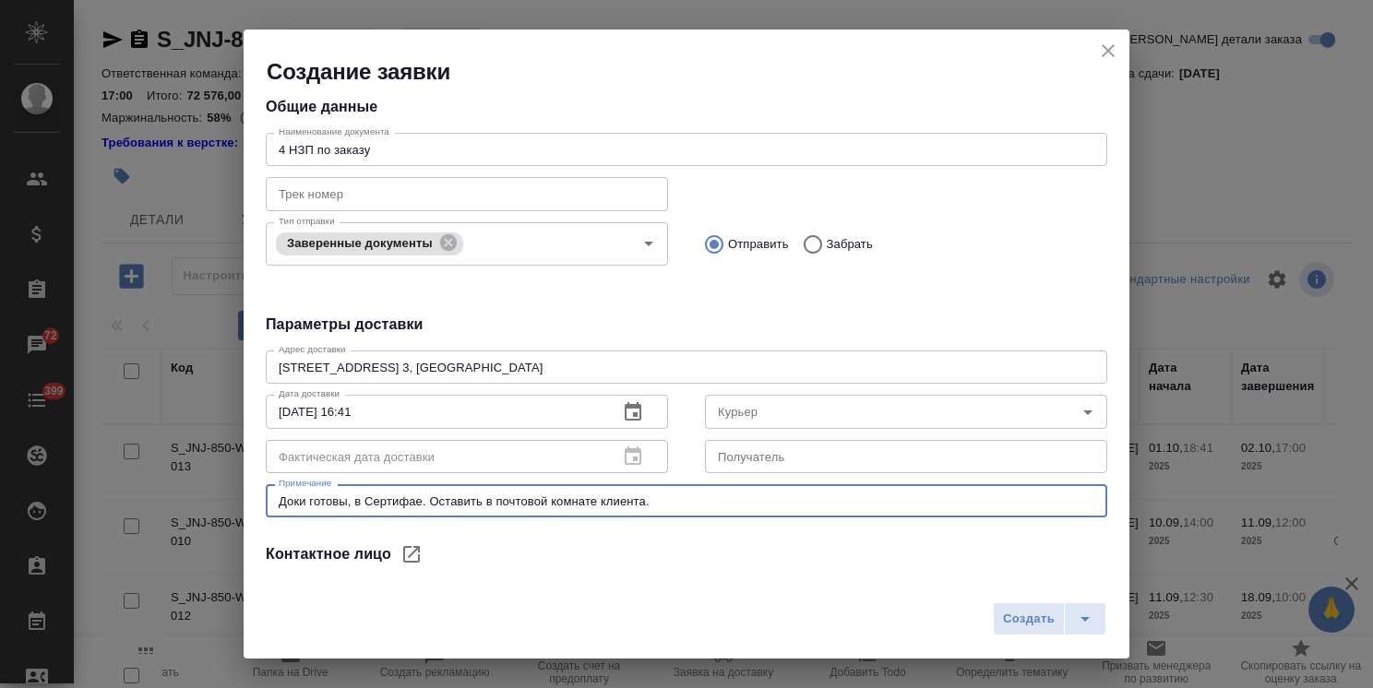
scroll to position [0, 0]
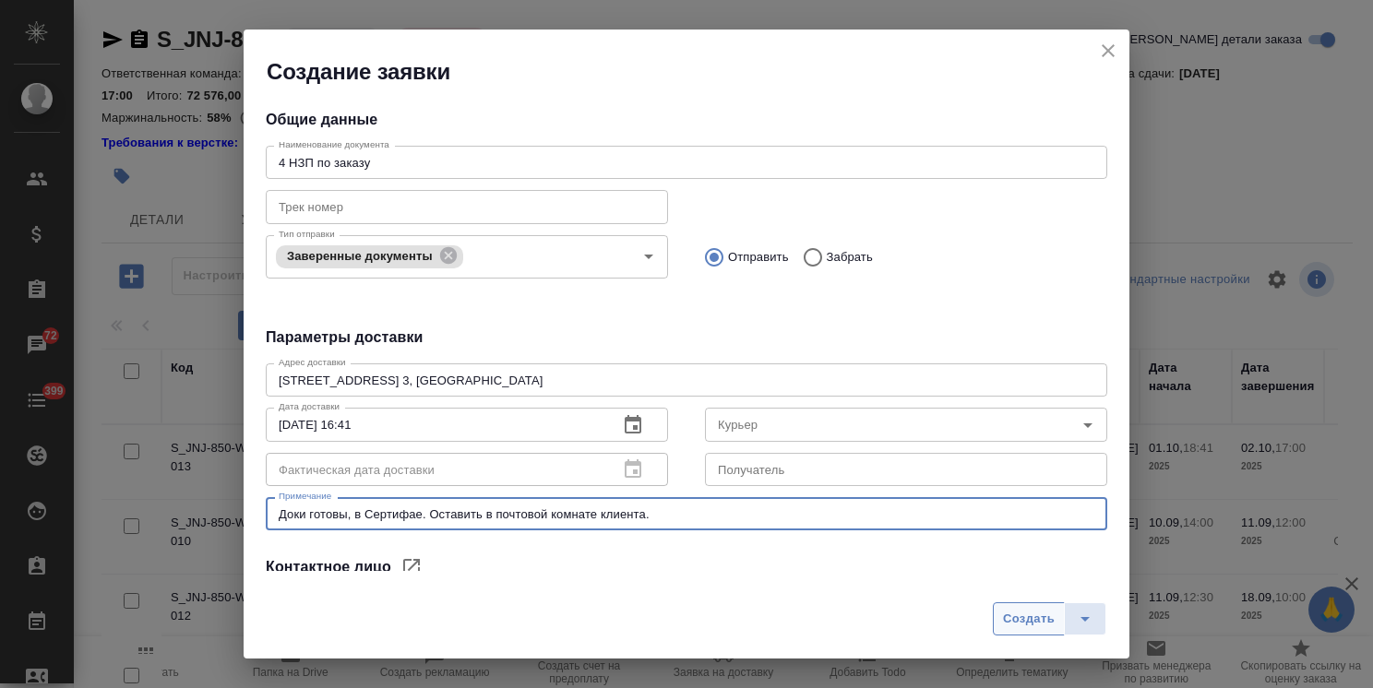
type textarea "Доки готовы, в Сертифае. Оставить в почтовой комнате клиента."
click at [1023, 616] on span "Создать" at bounding box center [1029, 619] width 52 height 21
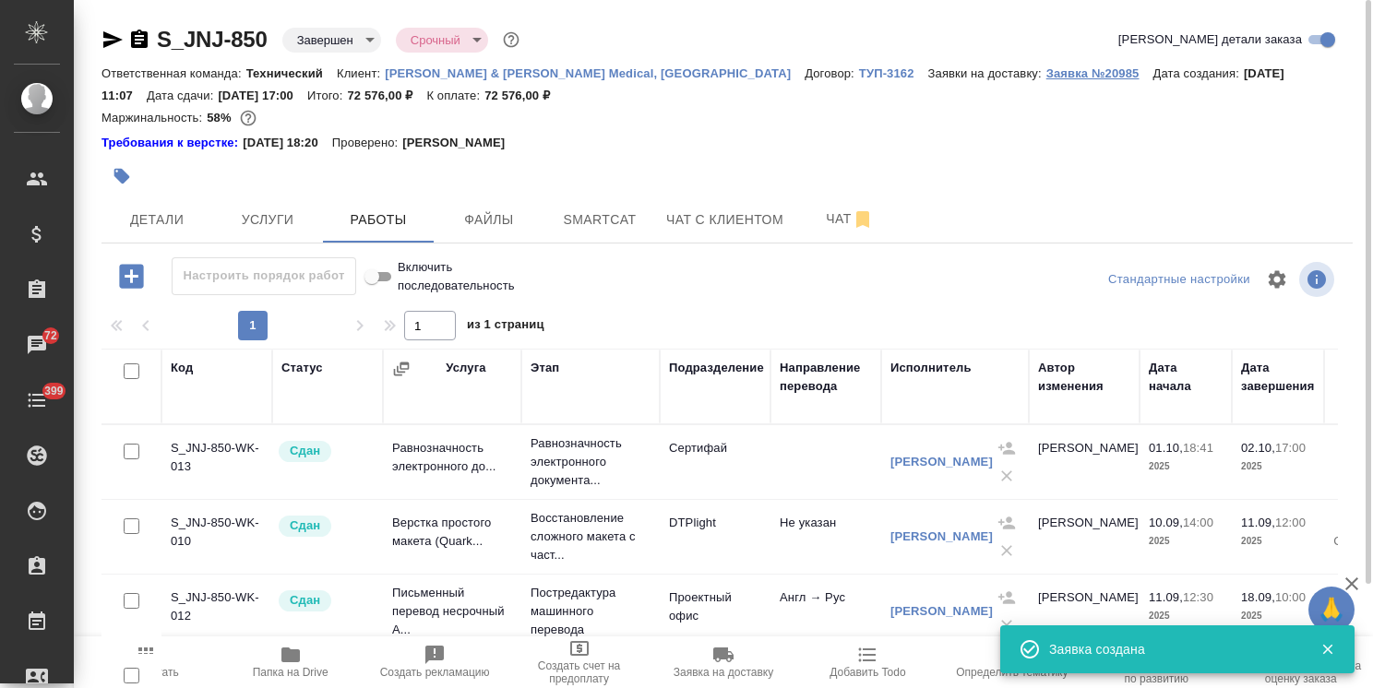
click at [1046, 74] on p "Заявка №20985" at bounding box center [1099, 73] width 107 height 14
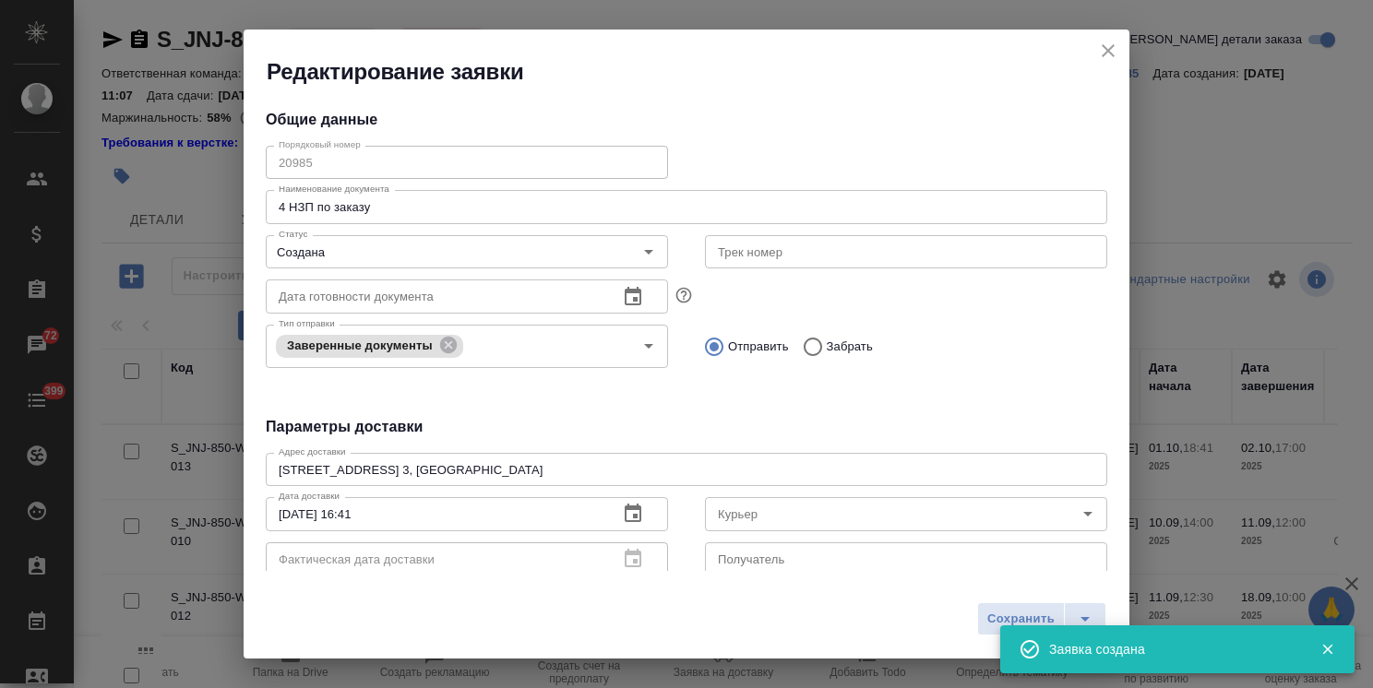
type input "Горбенко Екатерина"
type input "+7 (916)8507449"
click at [1091, 625] on div "Заявка создана" at bounding box center [1177, 650] width 354 height 52
click at [1087, 615] on icon "split button" at bounding box center [1085, 619] width 22 height 22
click at [1014, 584] on li "Сохранить и скачать" at bounding box center [1046, 582] width 148 height 30
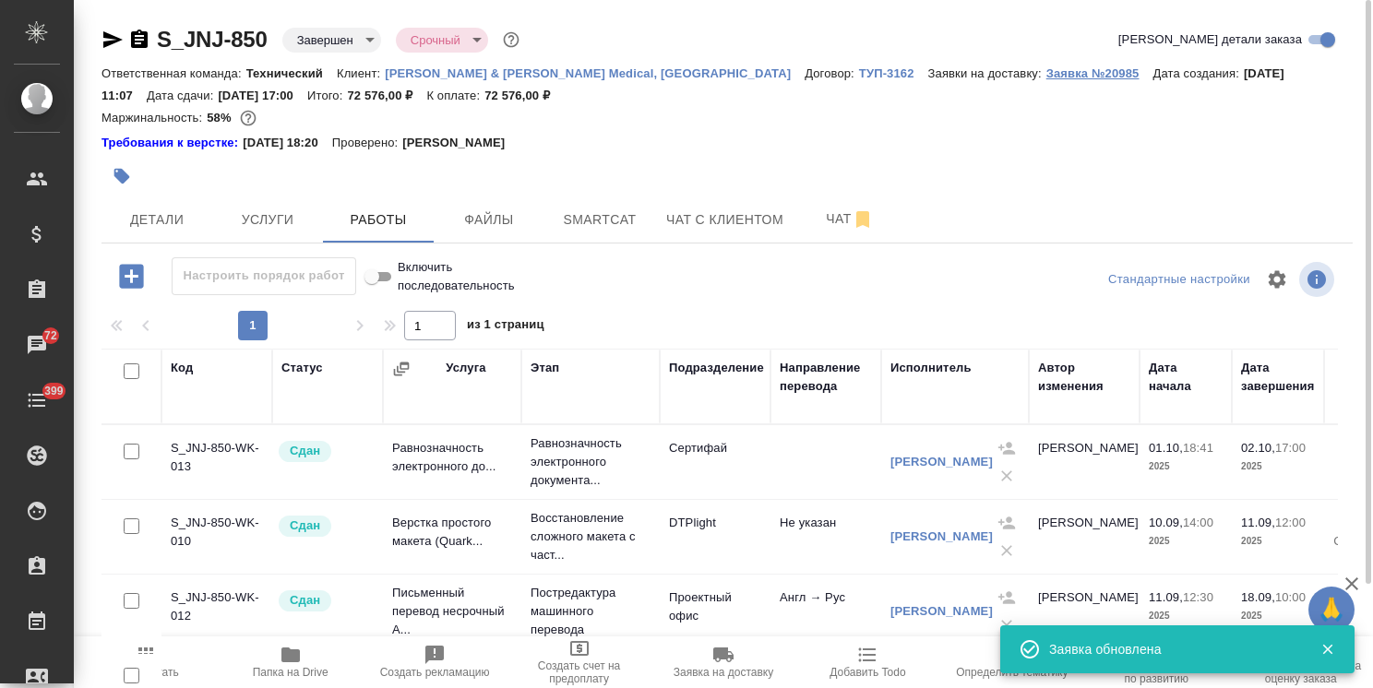
click at [1046, 74] on p "Заявка №20985" at bounding box center [1099, 73] width 107 height 14
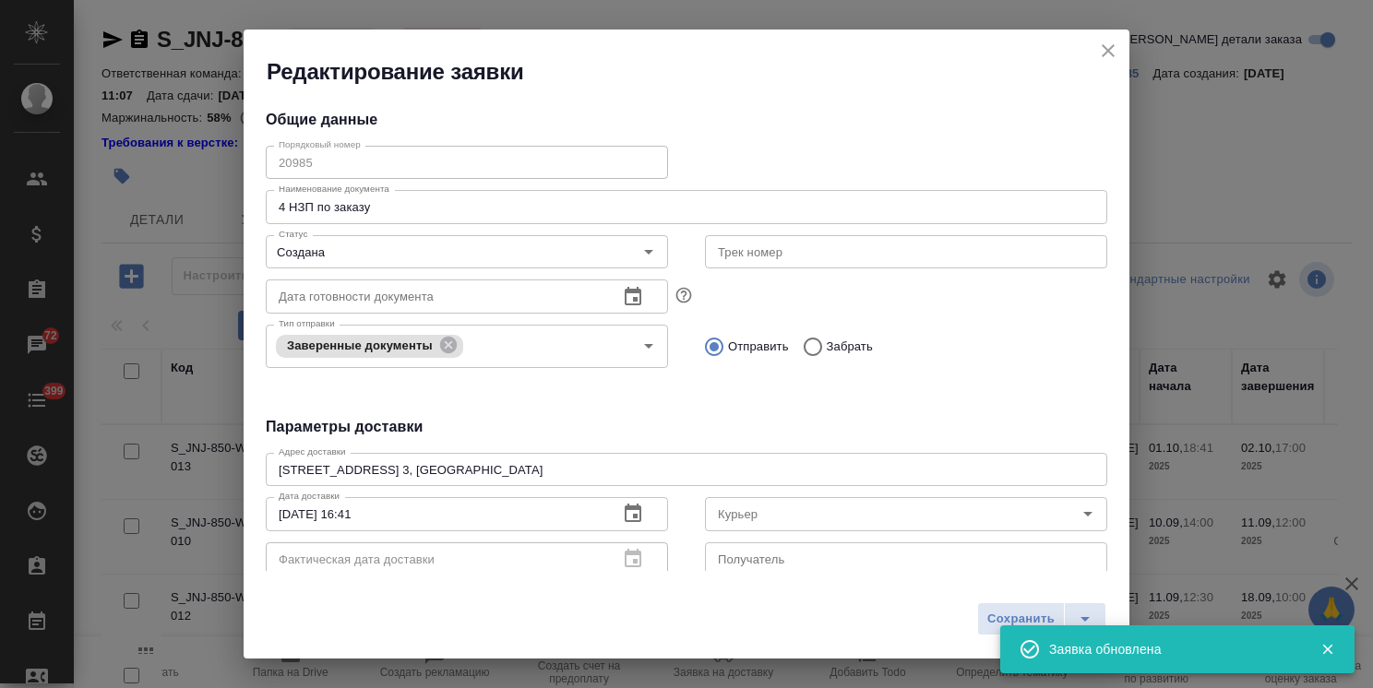
type input "Горбенко Екатерина"
type input "+7 (916)8507449"
click at [258, 162] on div "Порядковый номер 20985 Порядковый номер" at bounding box center [466, 160] width 439 height 81
click at [1104, 36] on div "Редактирование заявки" at bounding box center [687, 58] width 886 height 57
click at [1104, 48] on icon "close" at bounding box center [1108, 51] width 22 height 22
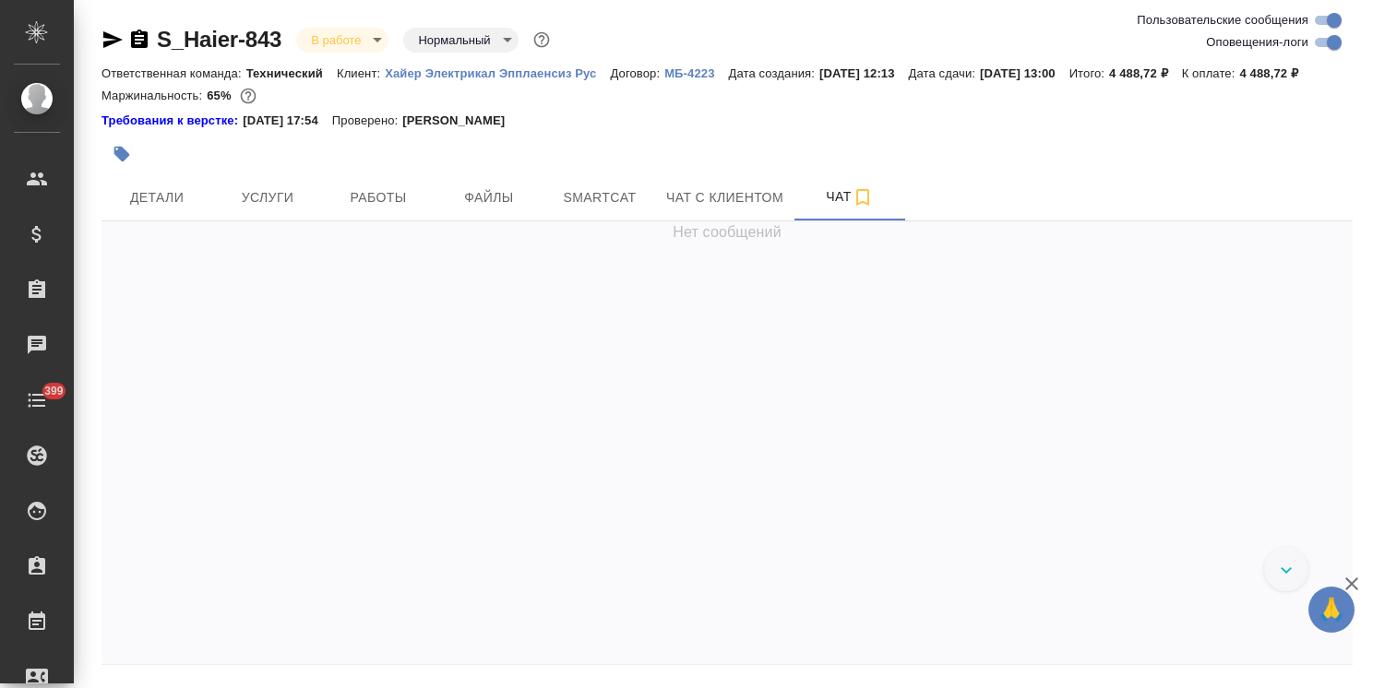
click at [1357, 581] on icon "button" at bounding box center [1352, 584] width 22 height 22
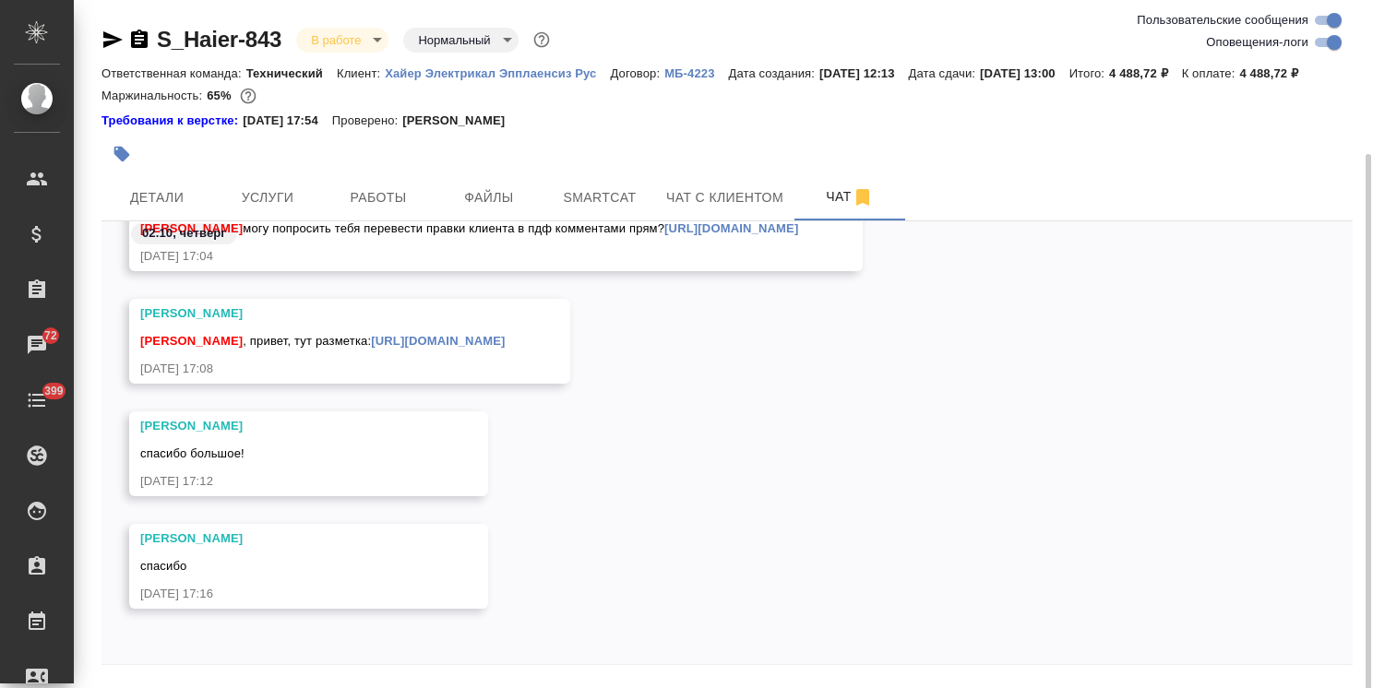
scroll to position [81, 0]
